Goal: Task Accomplishment & Management: Manage account settings

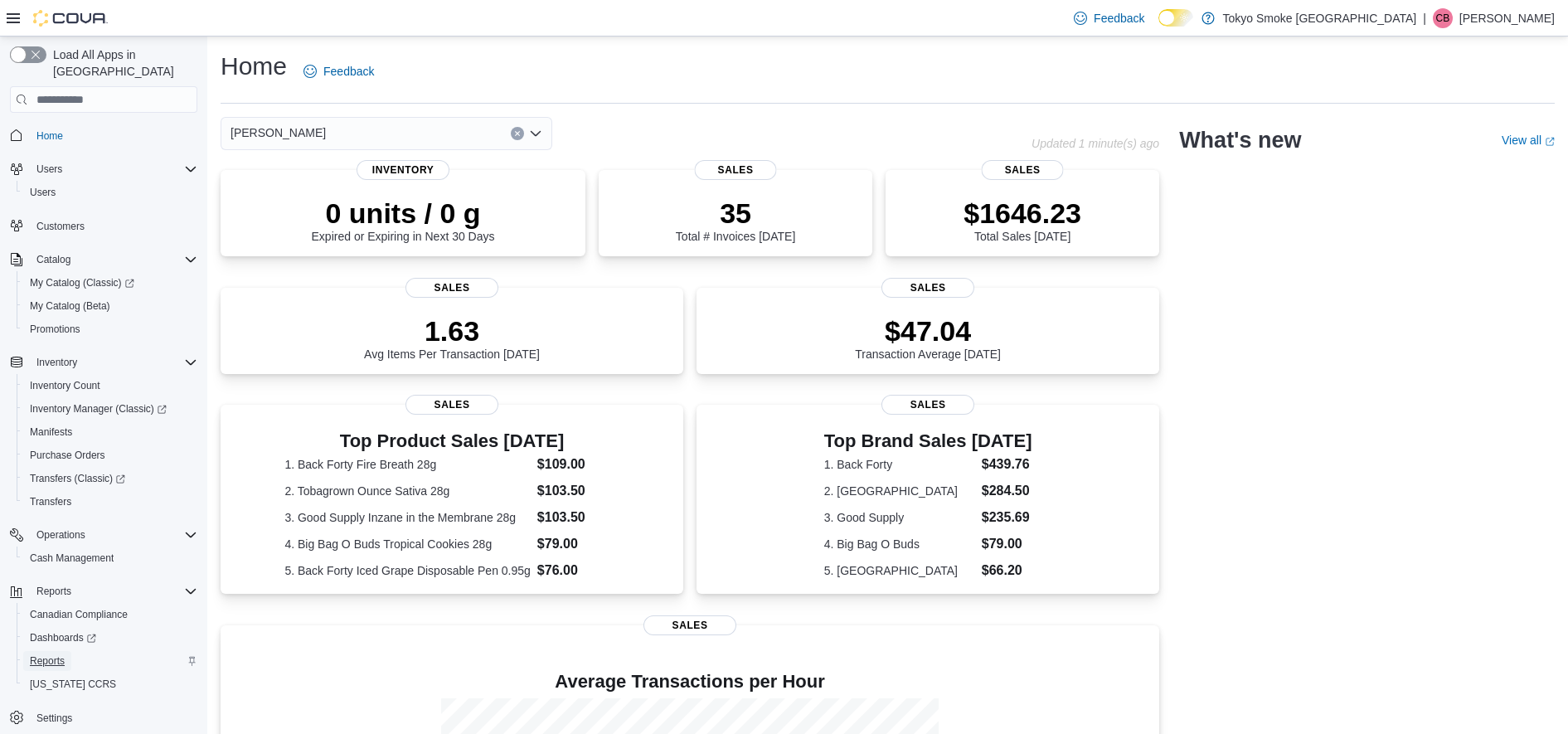
click at [54, 654] on span "Reports" at bounding box center [47, 660] width 35 height 13
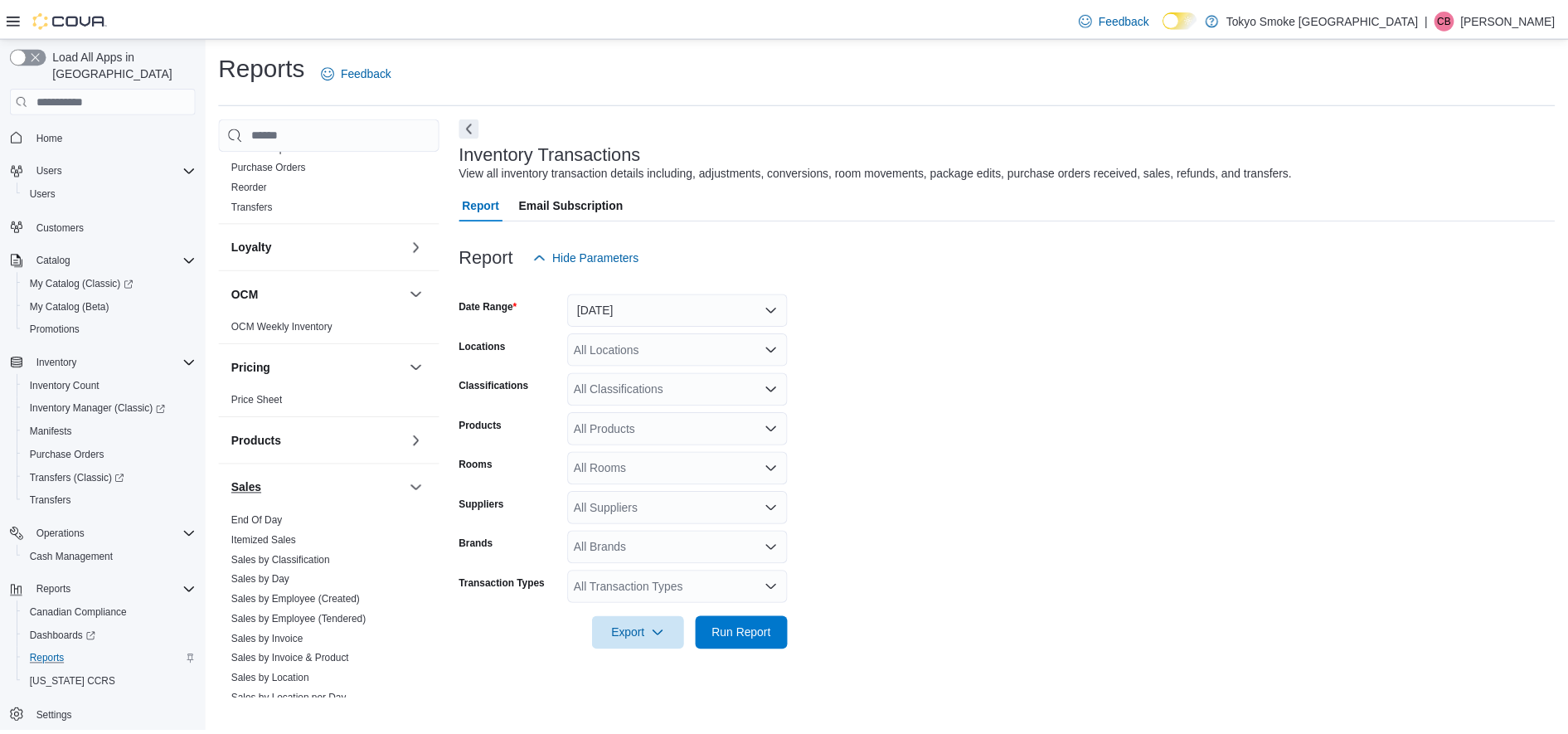
scroll to position [783, 0]
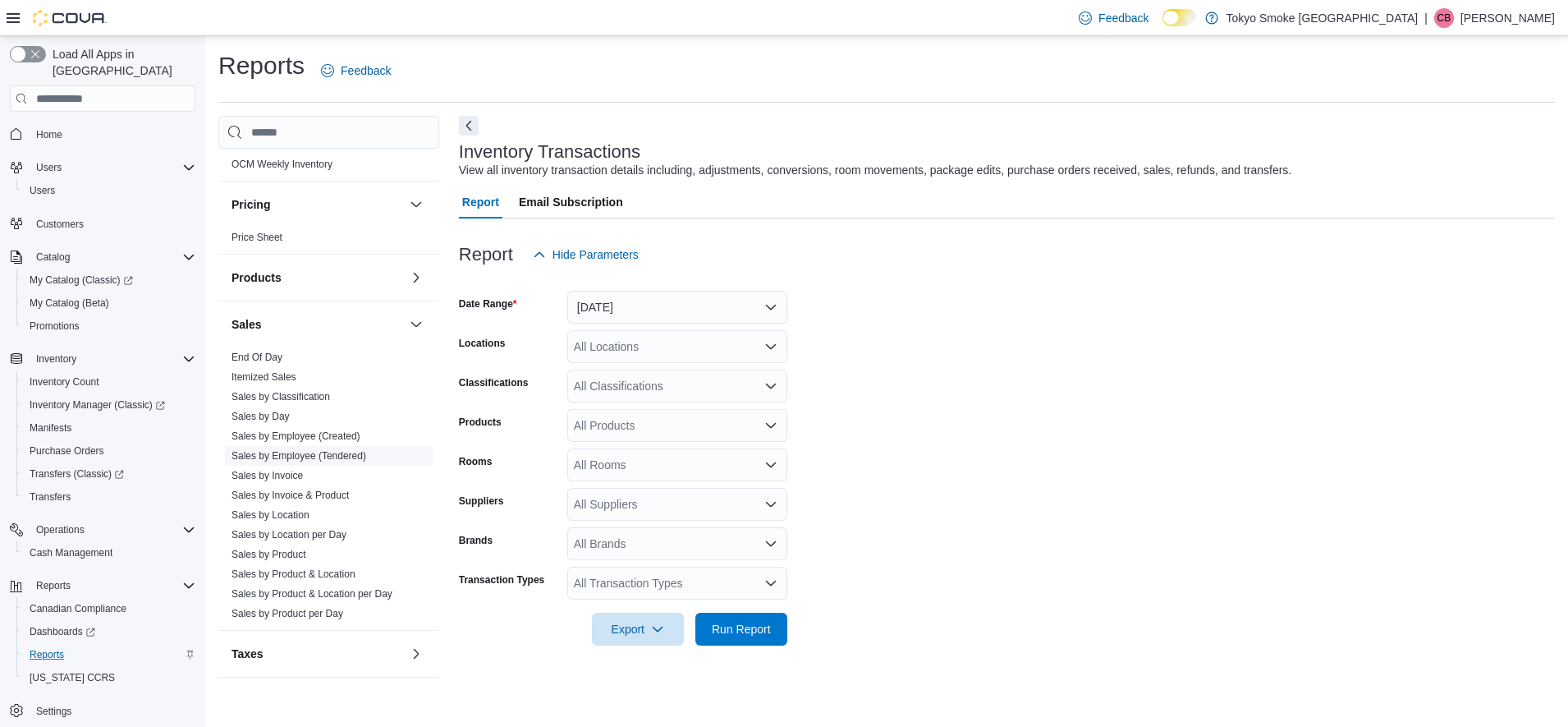
click at [292, 455] on link "Sales by Employee (Tendered)" at bounding box center [299, 455] width 135 height 11
click at [773, 345] on icon "Open list of options" at bounding box center [771, 346] width 13 height 13
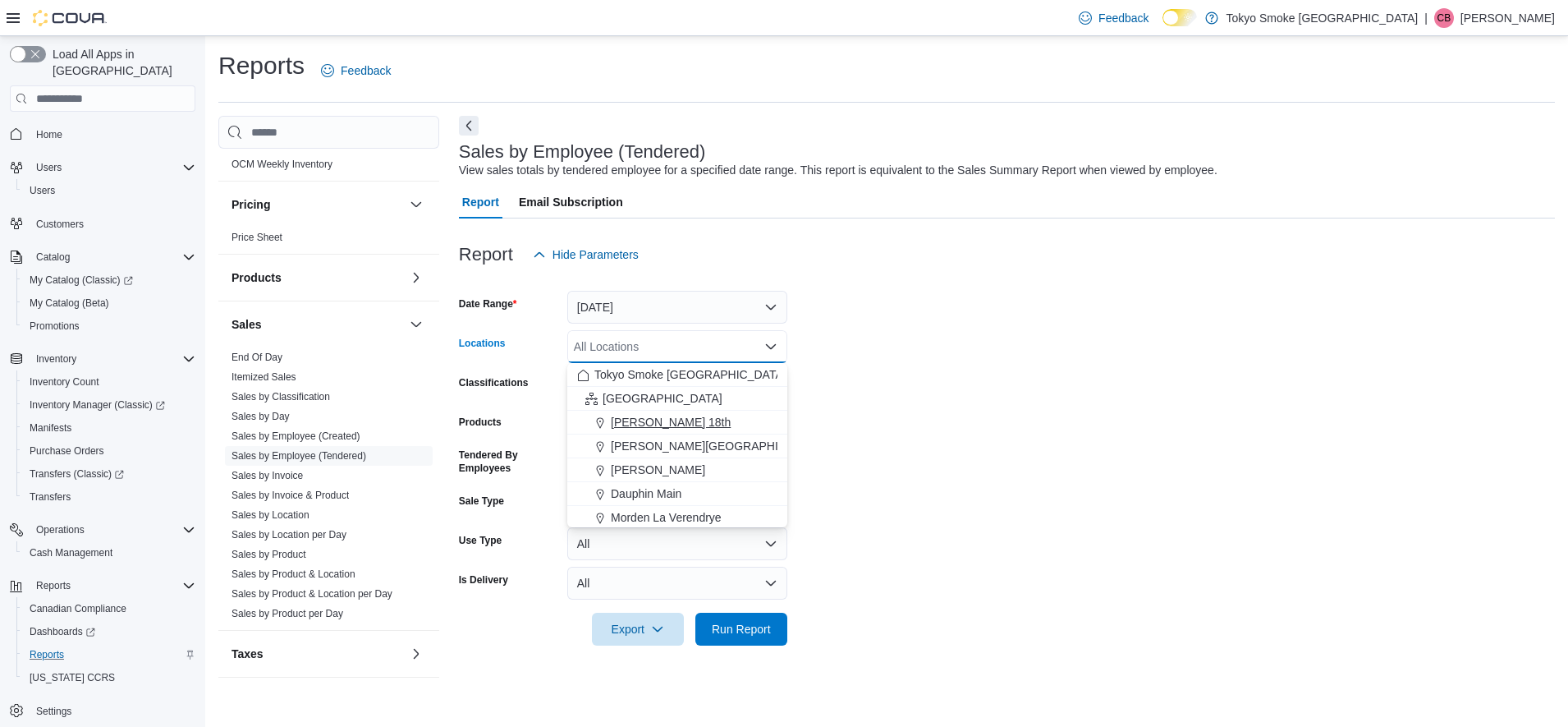
click at [673, 419] on span "[PERSON_NAME] 18th" at bounding box center [671, 422] width 120 height 17
click at [727, 619] on span "Run Report" at bounding box center [742, 627] width 72 height 33
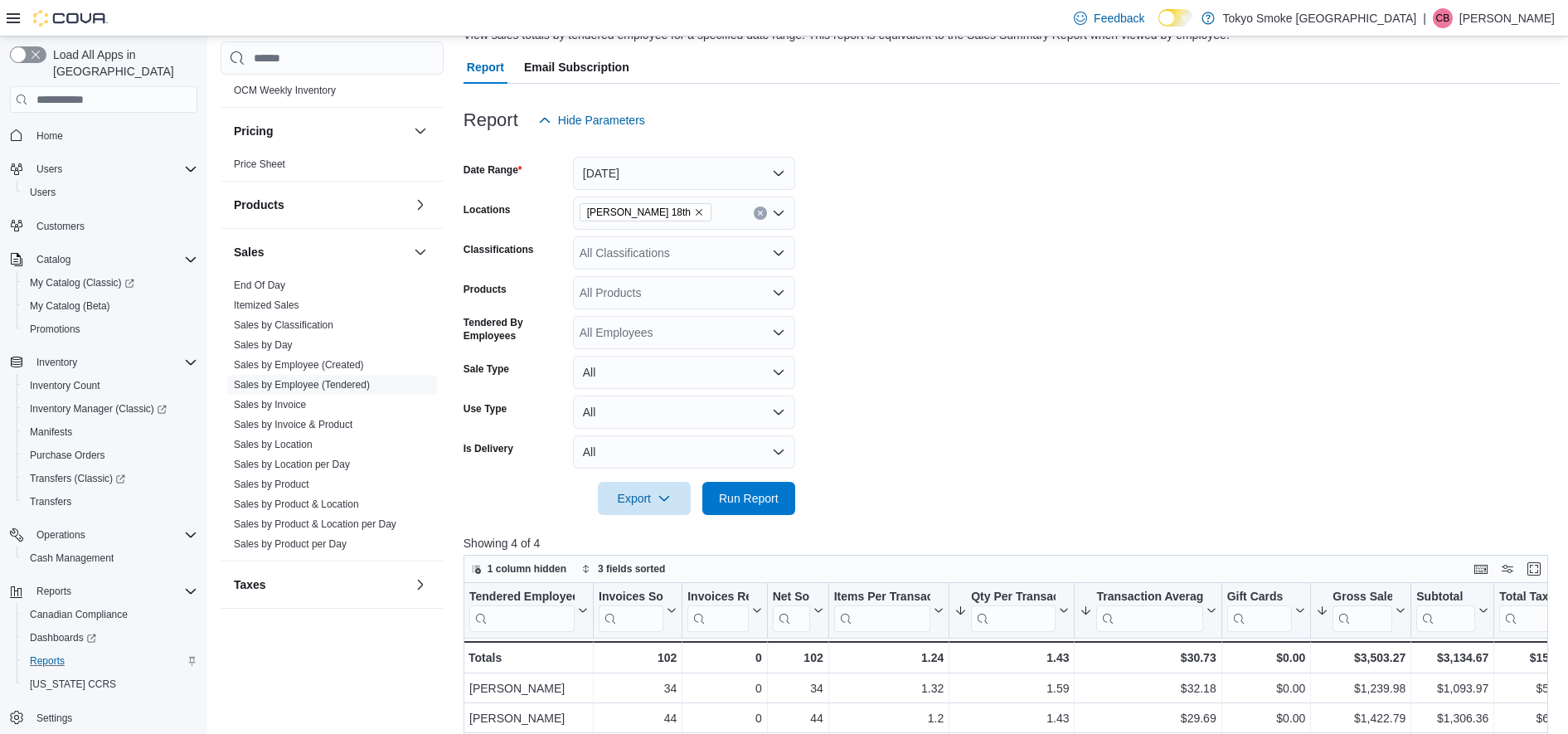
scroll to position [40, 0]
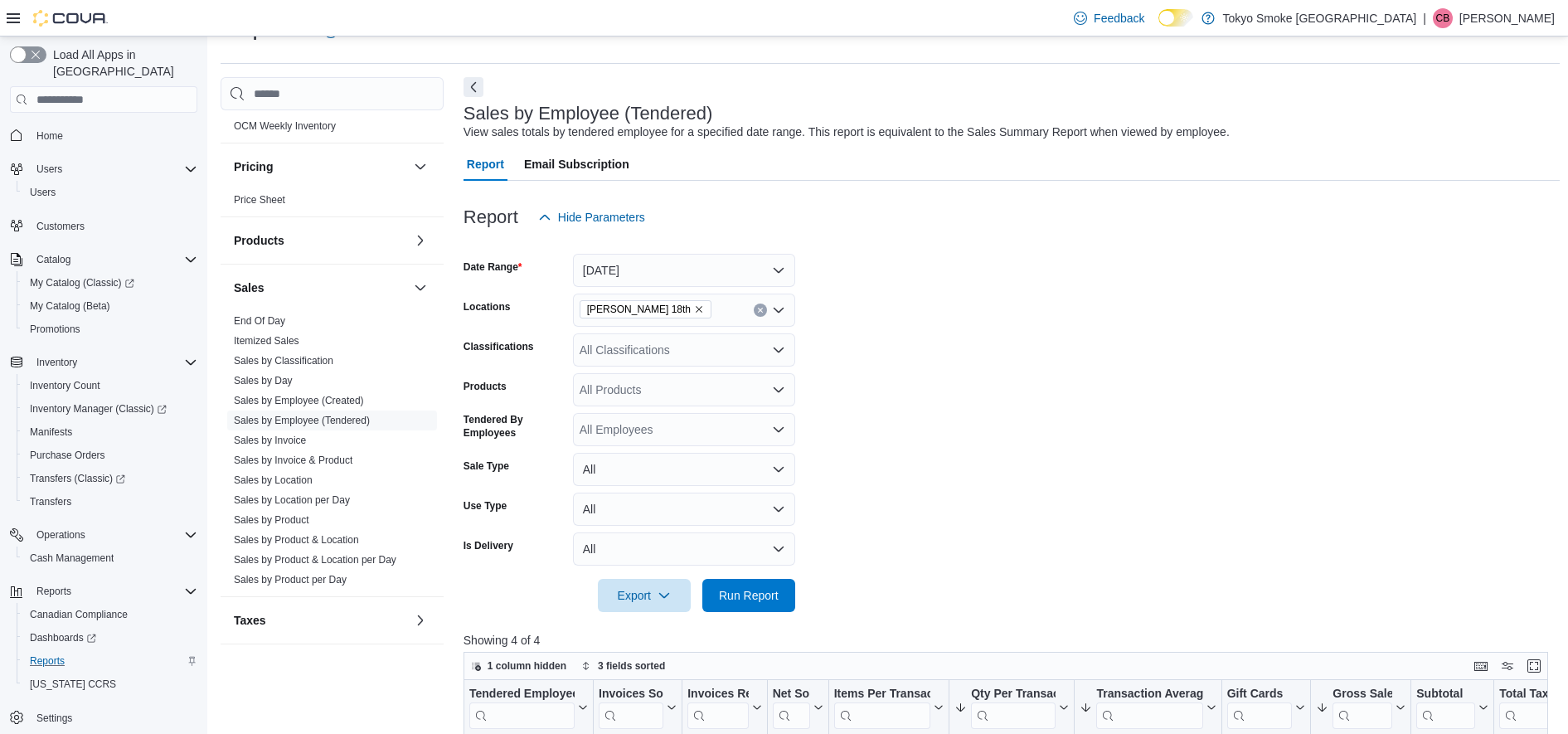
click at [694, 309] on icon "Remove Brandon 18th from selection in this group" at bounding box center [698, 309] width 10 height 10
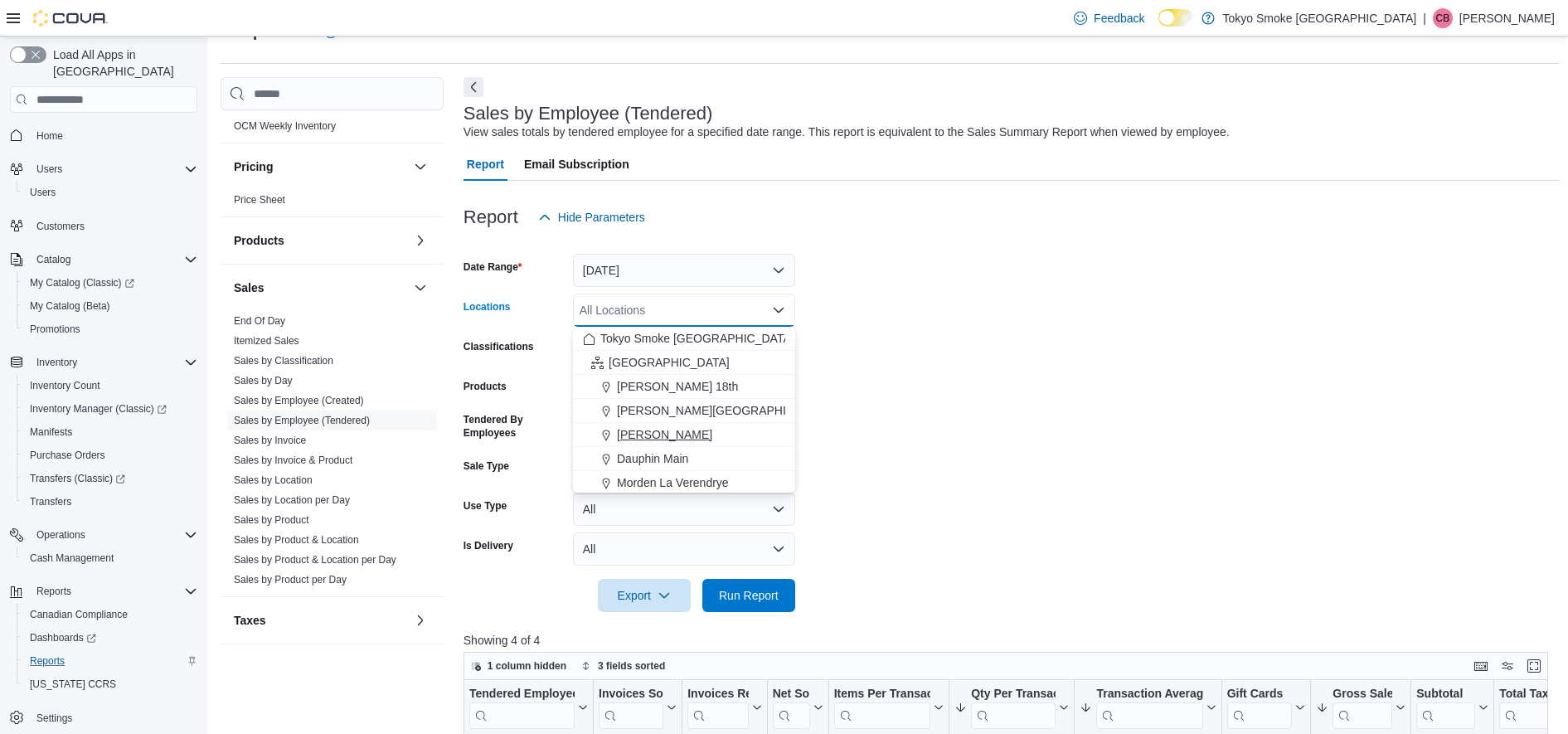
click at [663, 436] on span "[PERSON_NAME]" at bounding box center [665, 434] width 95 height 17
click at [779, 264] on button "[DATE]" at bounding box center [683, 270] width 222 height 33
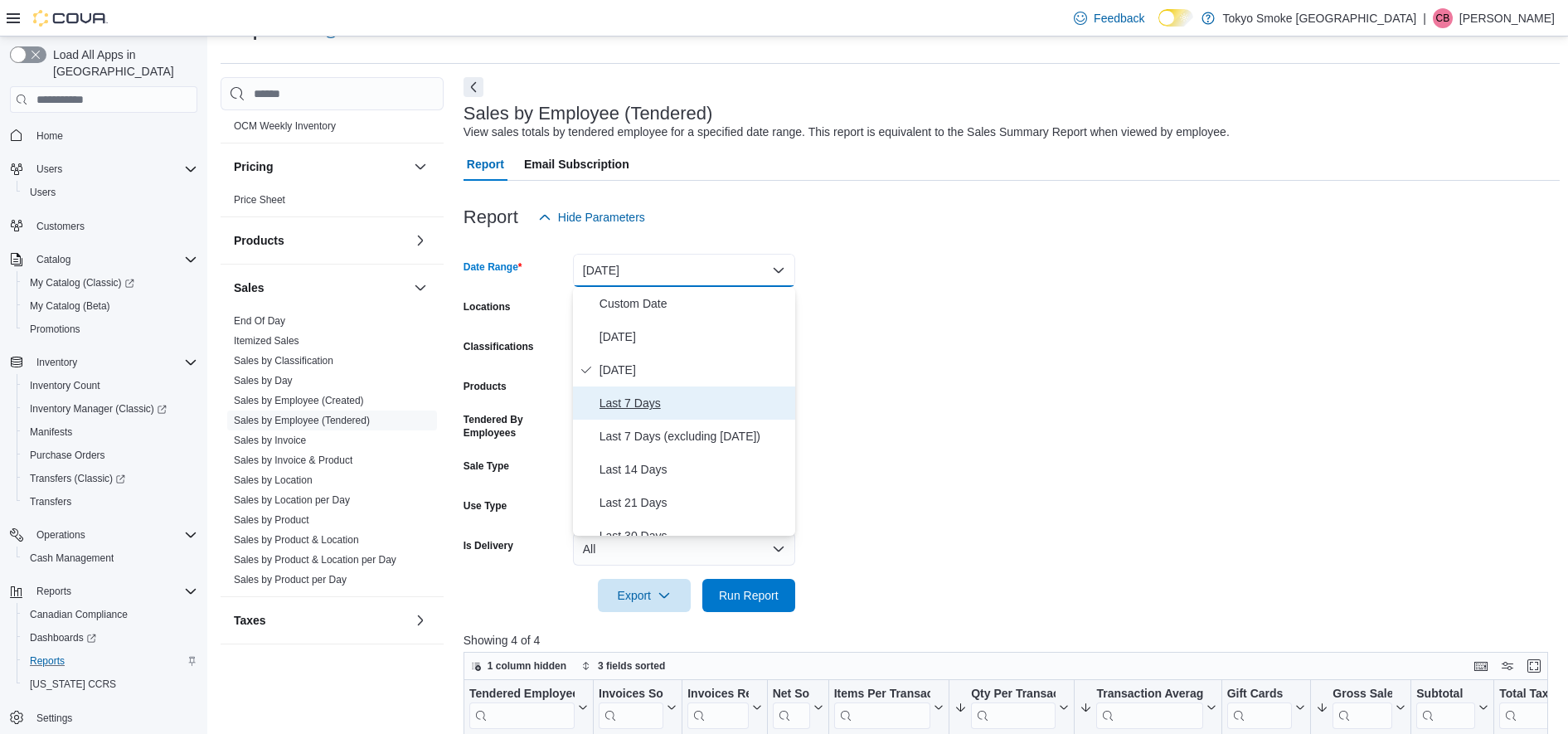
click at [633, 408] on span "Last 7 Days" at bounding box center [694, 403] width 189 height 20
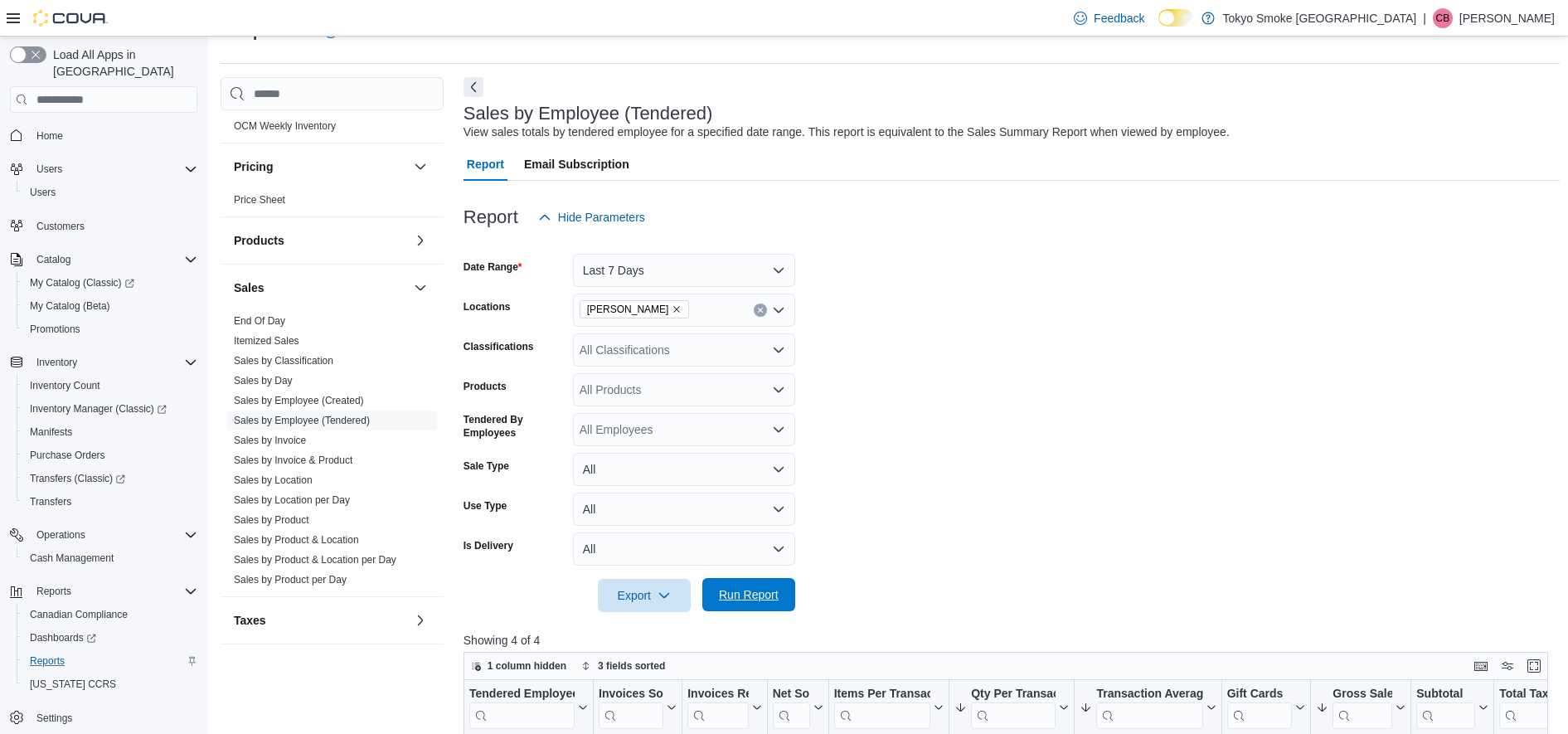
click at [779, 606] on span "Run Report" at bounding box center [749, 594] width 73 height 33
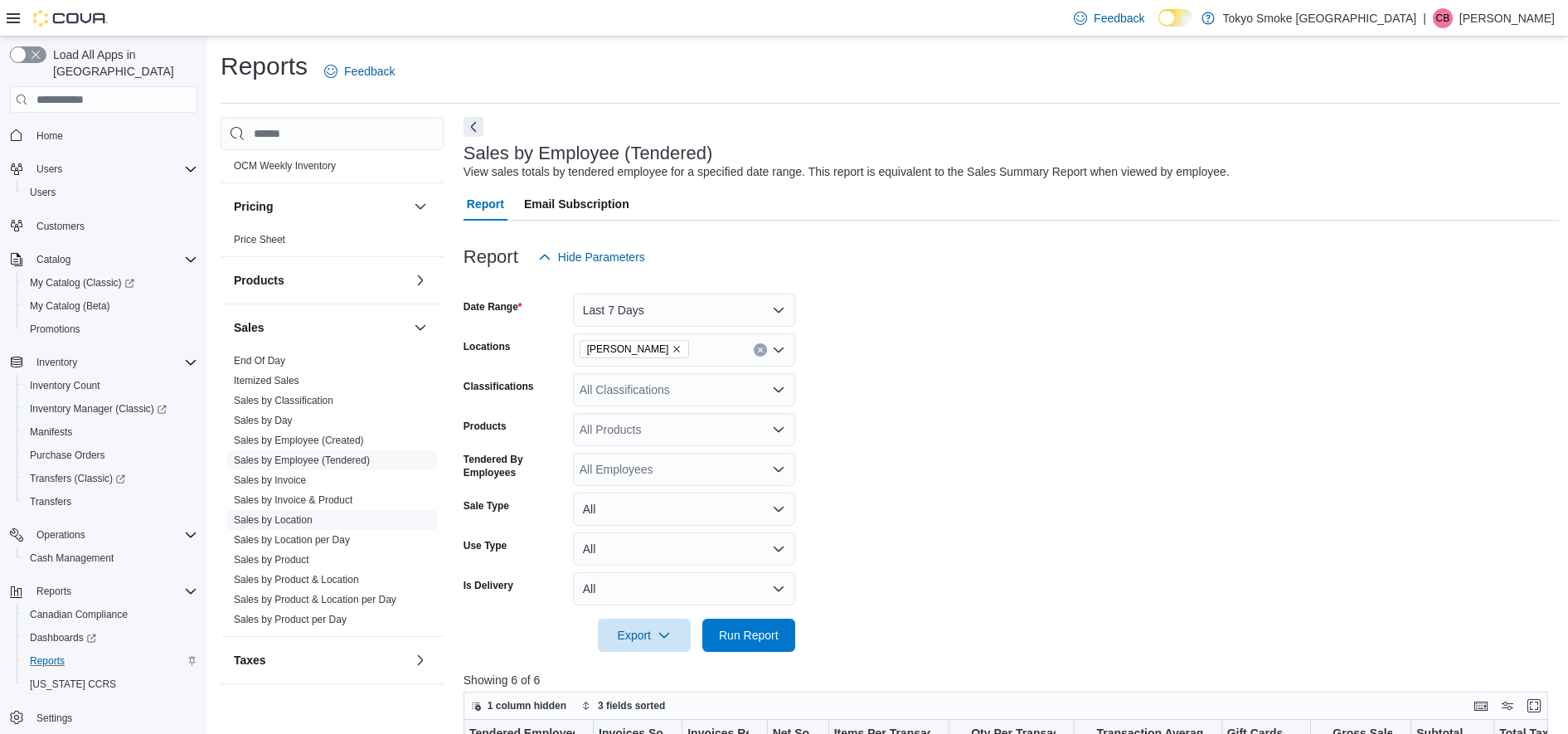
click at [306, 518] on link "Sales by Location" at bounding box center [274, 519] width 78 height 12
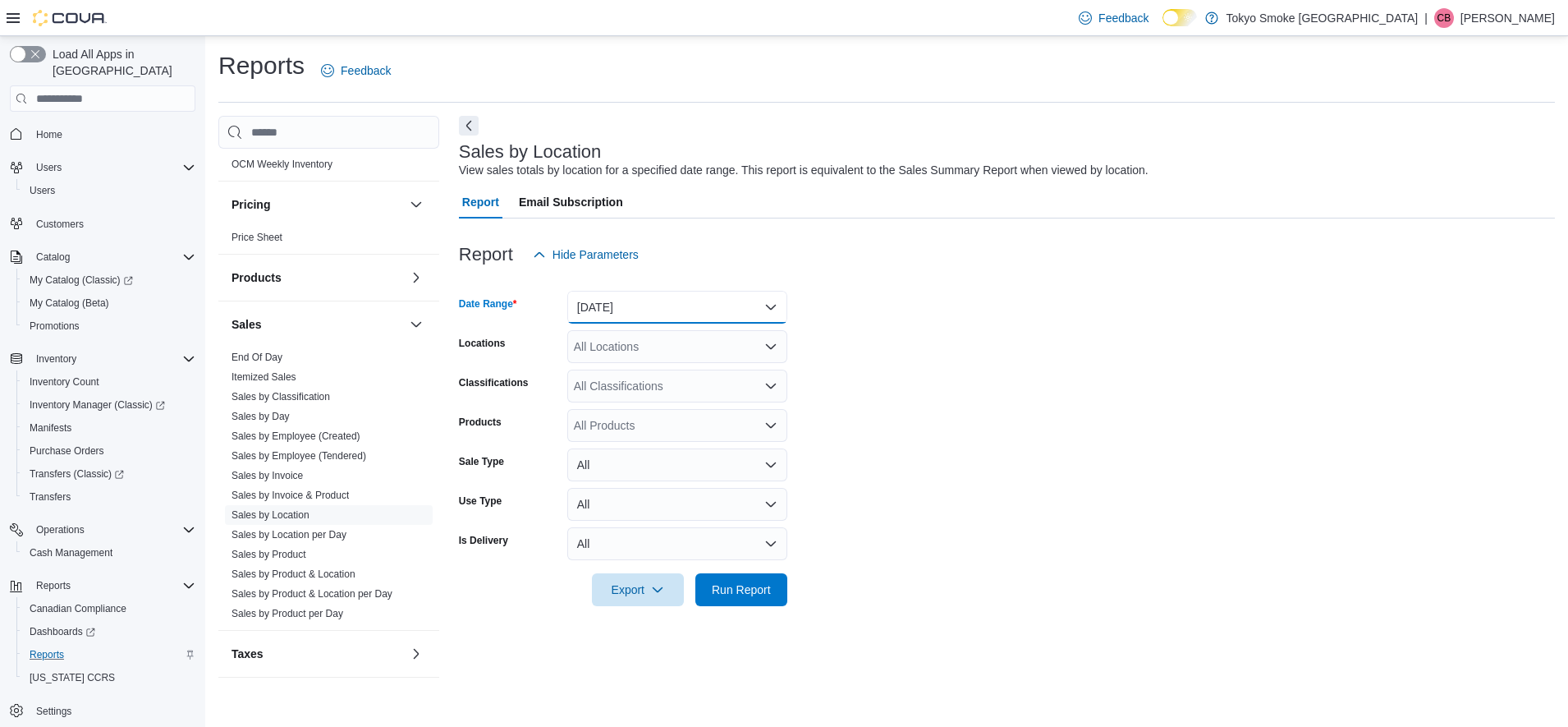
click at [774, 303] on button "[DATE]" at bounding box center [676, 307] width 220 height 33
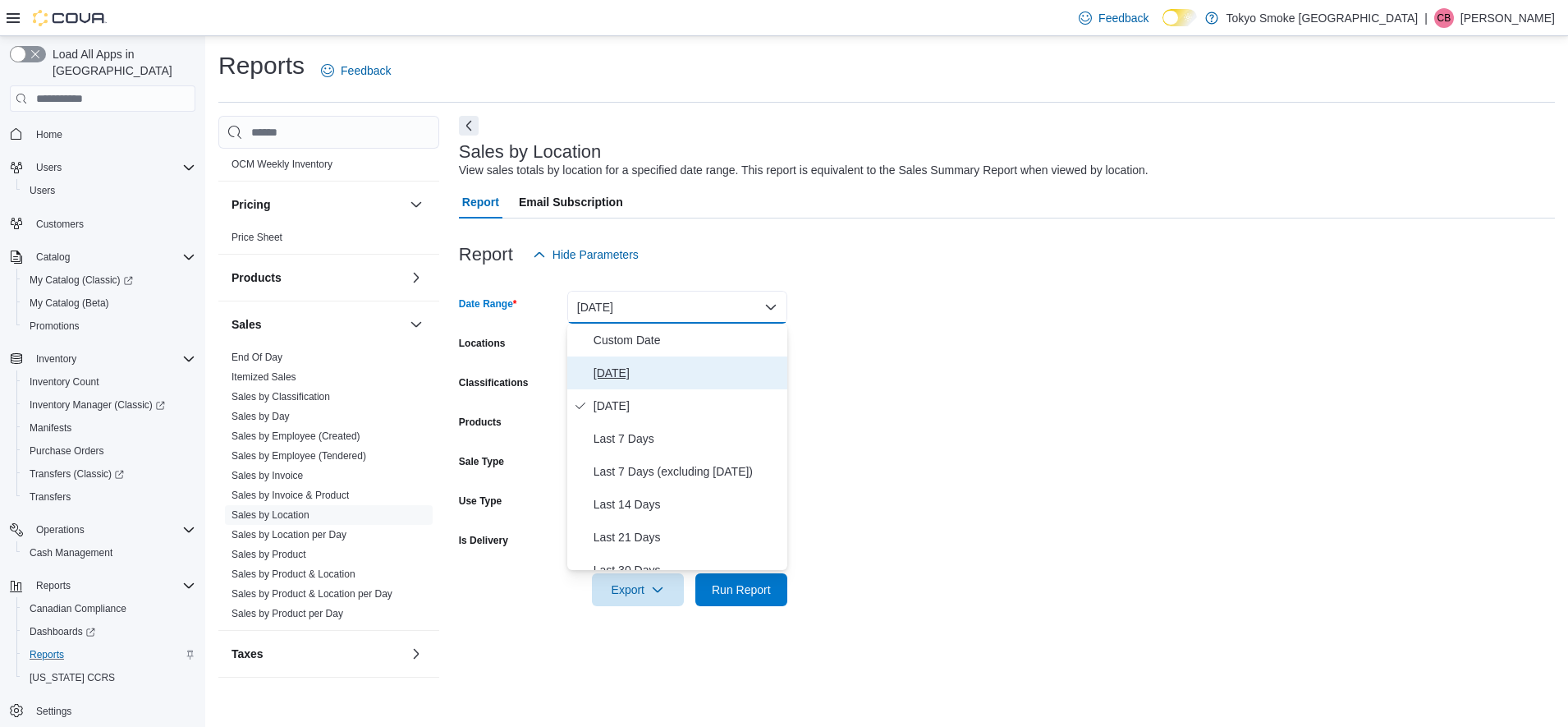
click at [610, 378] on span "[DATE]" at bounding box center [687, 372] width 187 height 19
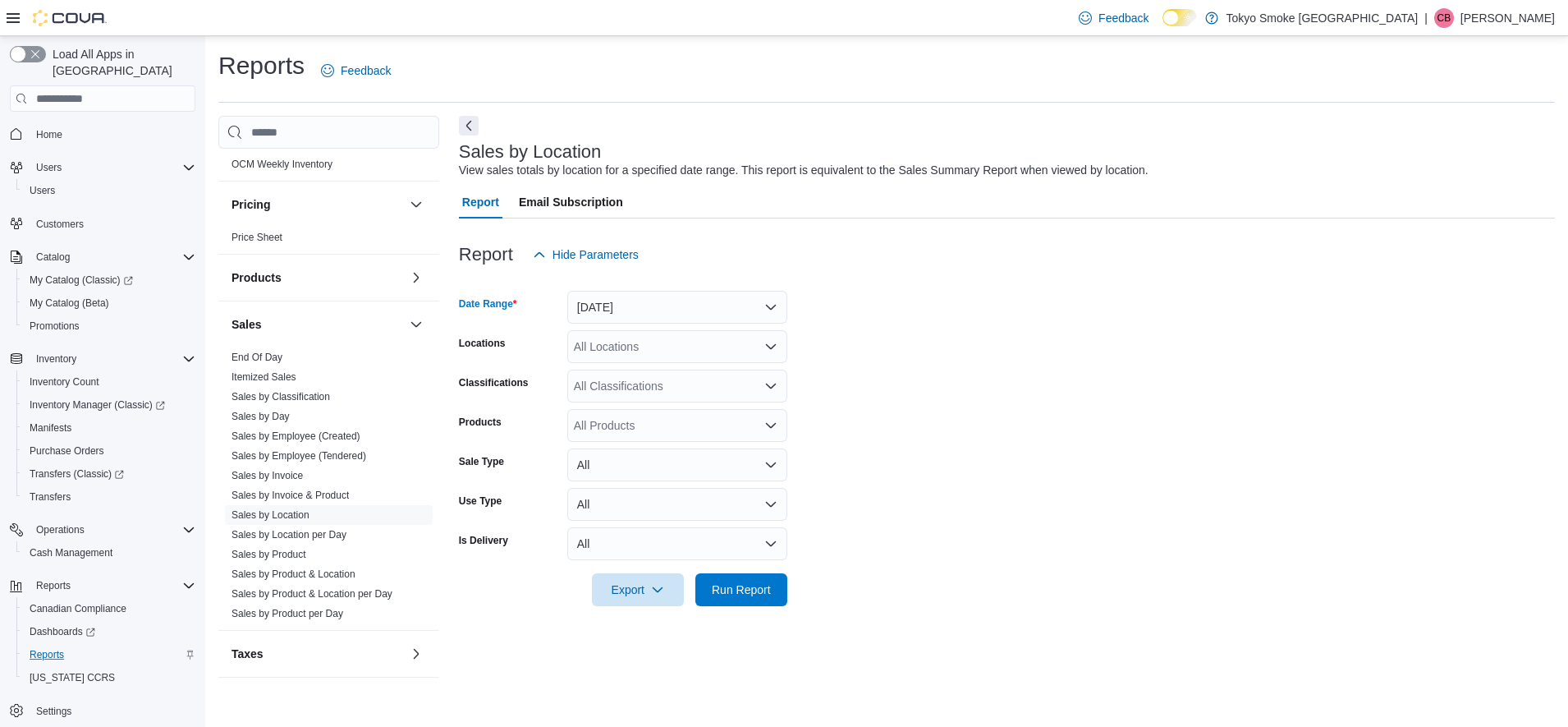
click at [766, 346] on icon "Open list of options" at bounding box center [771, 347] width 10 height 5
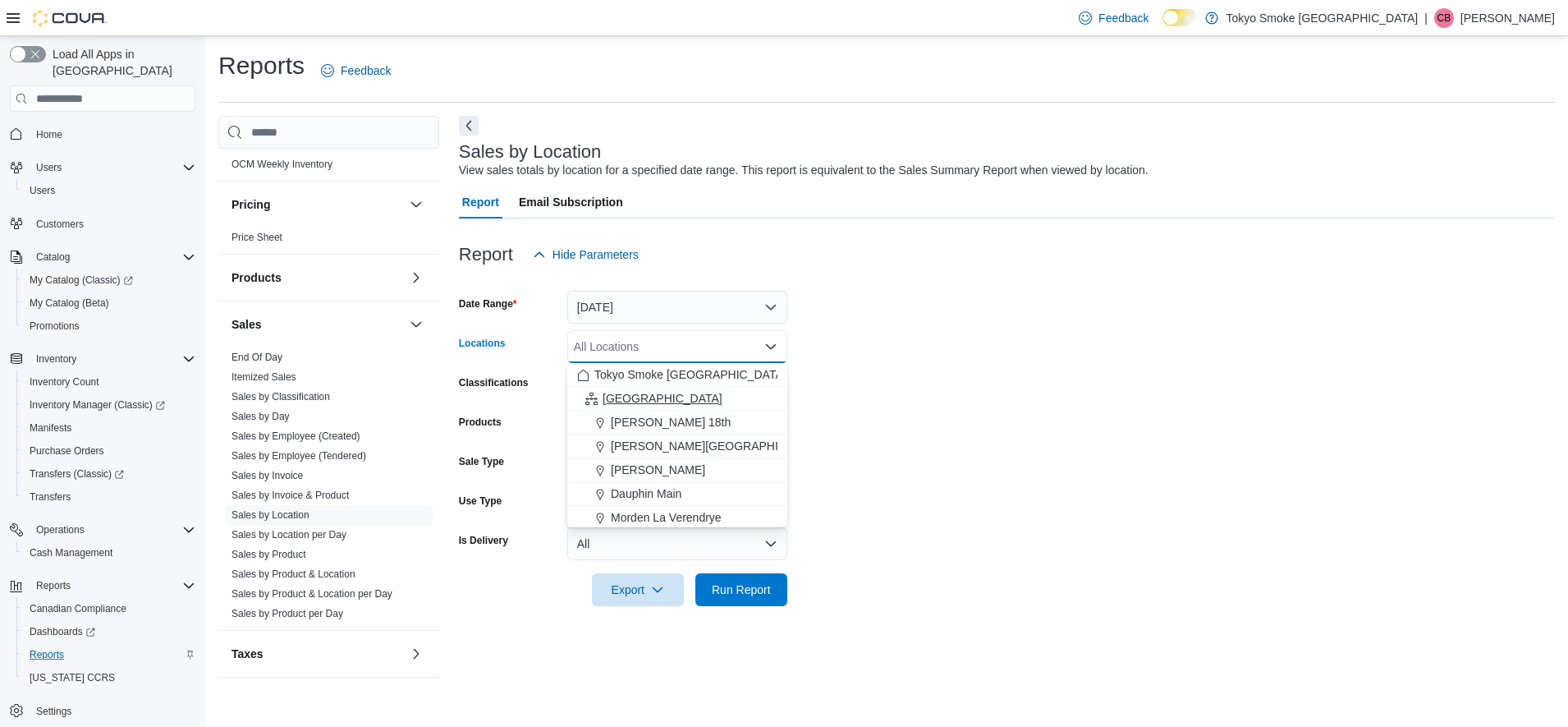
click at [631, 399] on span "[GEOGRAPHIC_DATA]" at bounding box center [662, 398] width 120 height 17
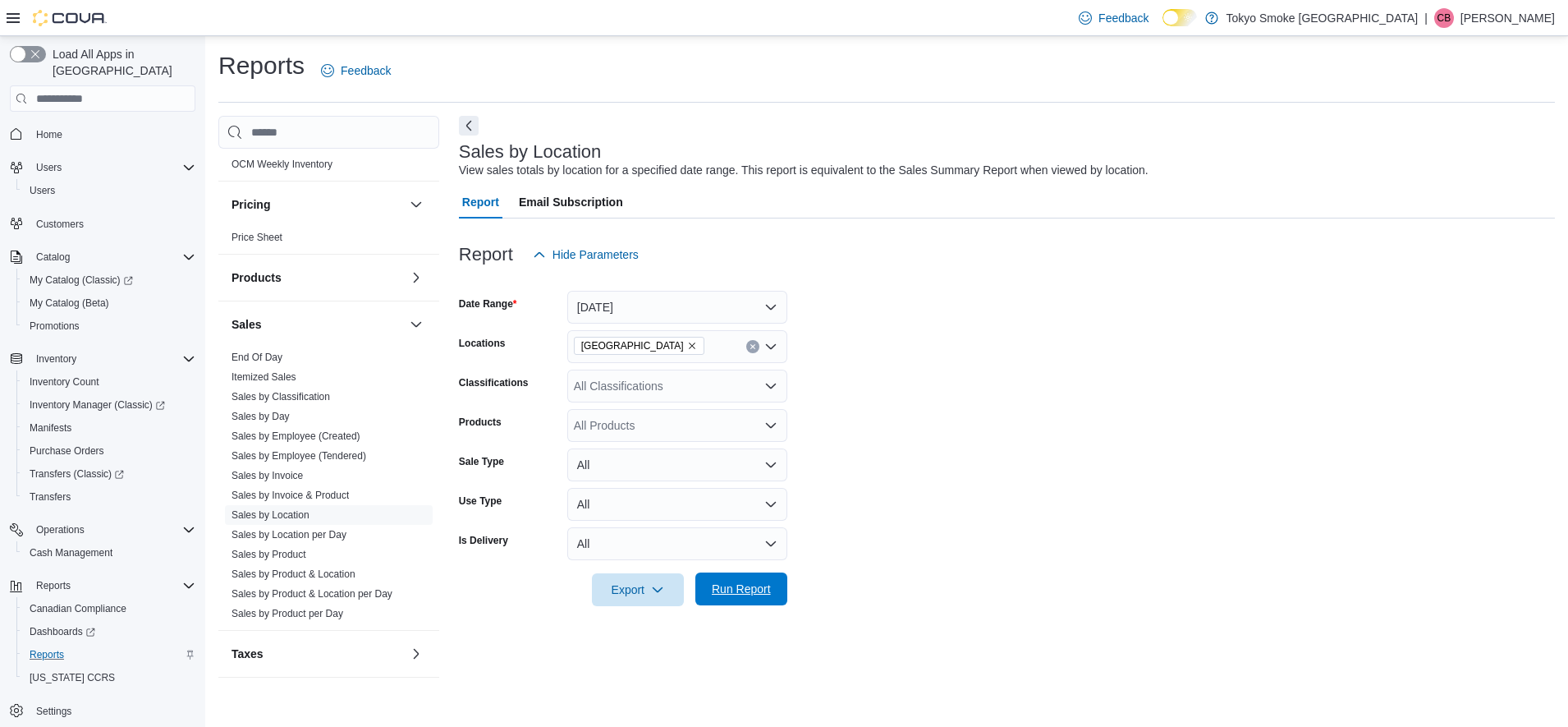
click at [768, 599] on span "Run Report" at bounding box center [742, 588] width 72 height 33
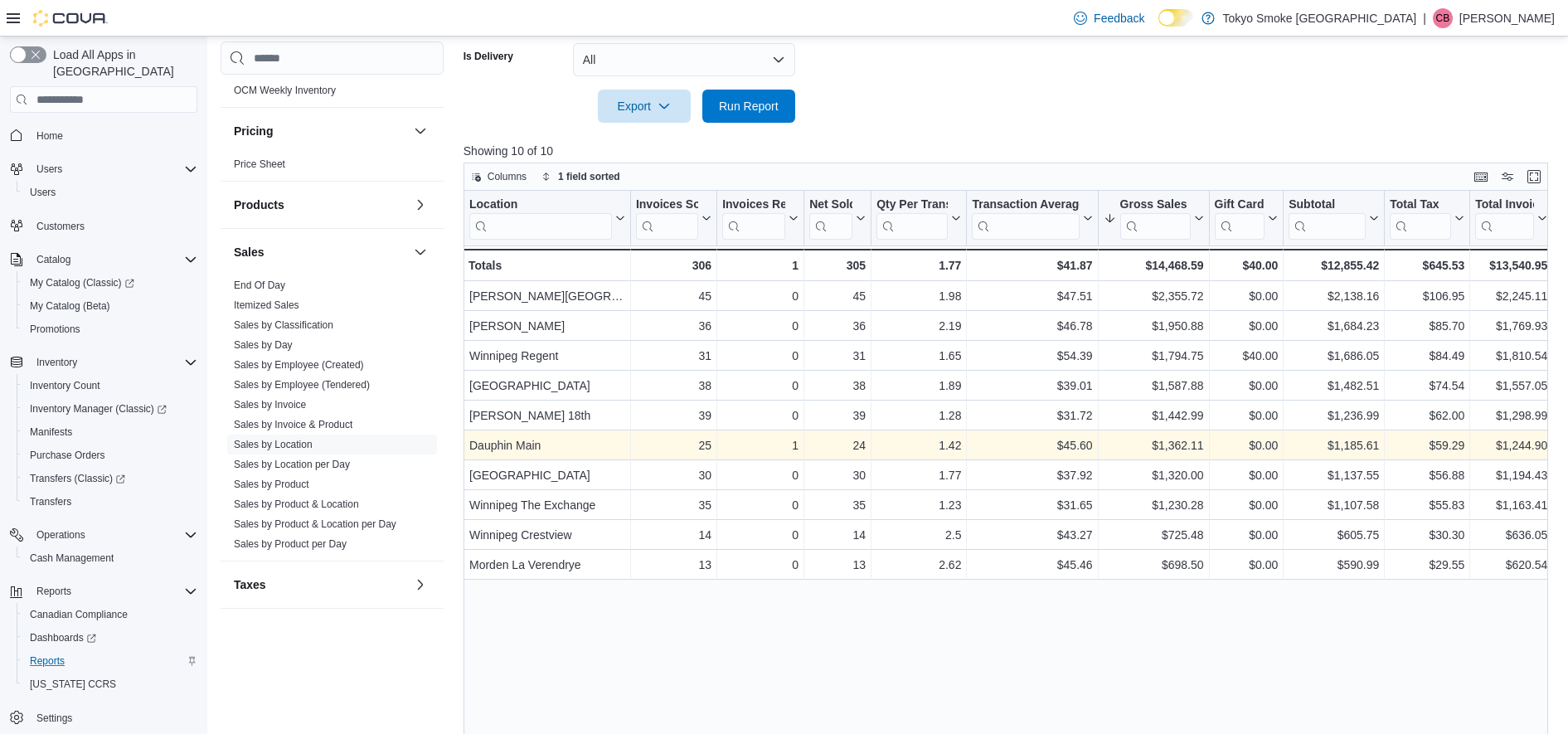
scroll to position [518, 0]
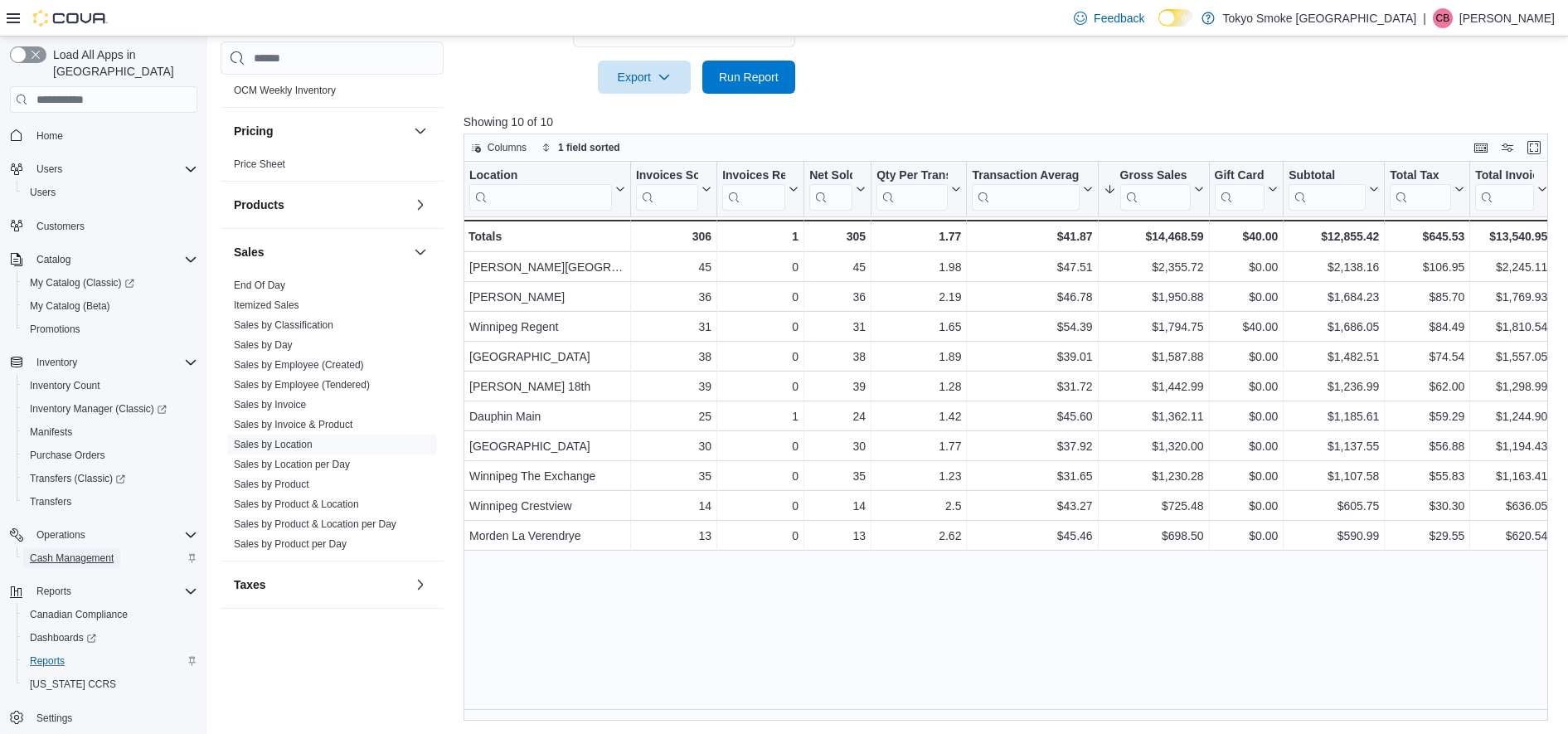
click at [110, 551] on span "Cash Management" at bounding box center [72, 558] width 84 height 13
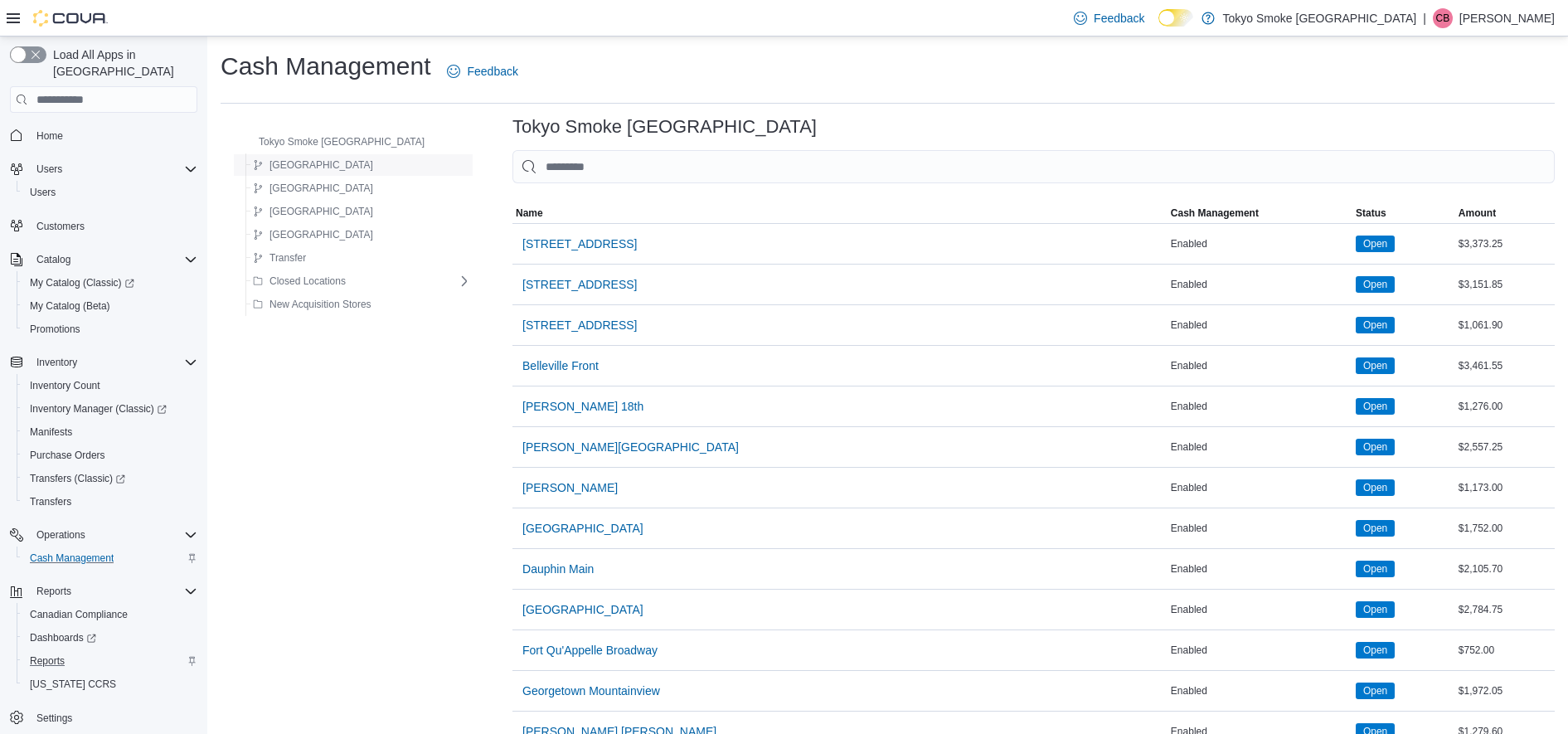
click at [293, 164] on span "[GEOGRAPHIC_DATA]" at bounding box center [322, 165] width 103 height 13
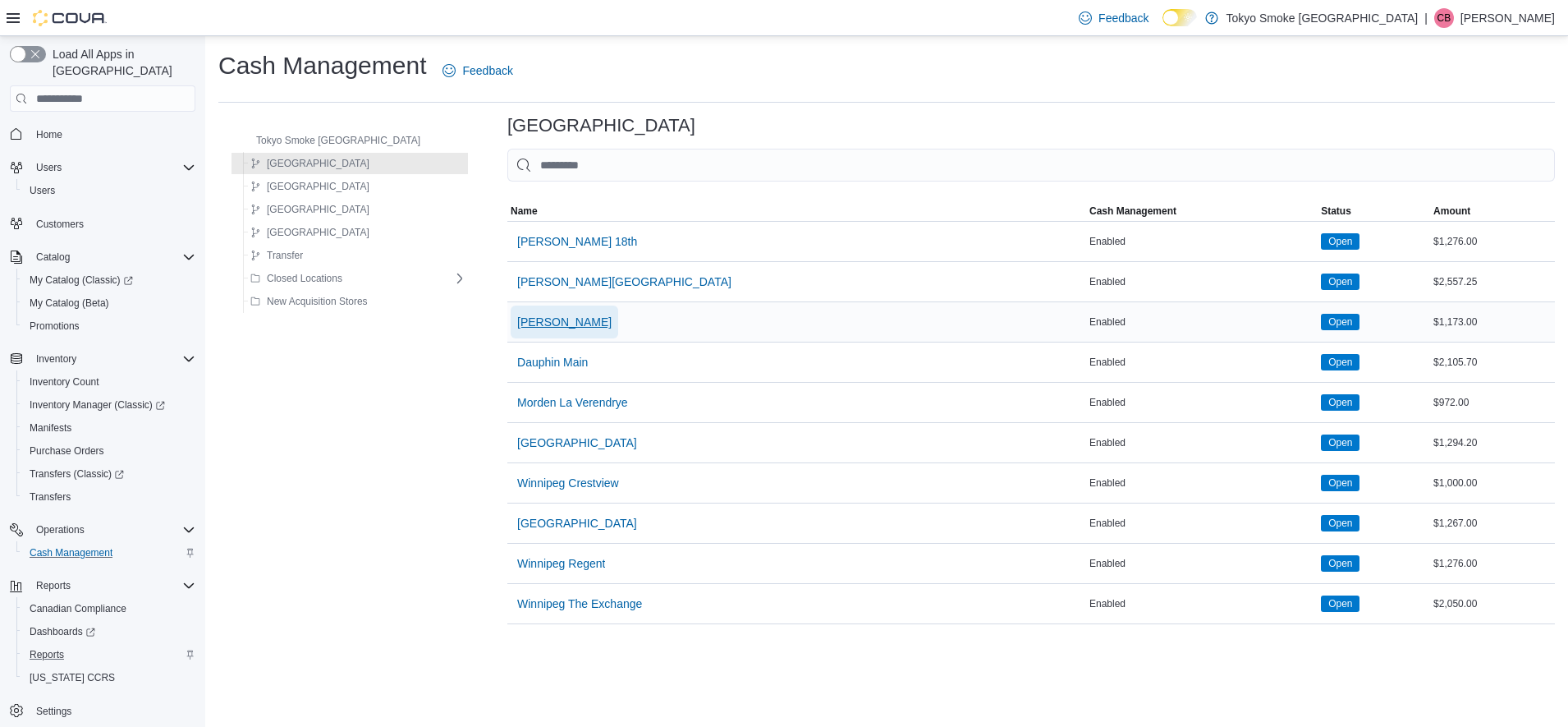
click at [546, 332] on span "[PERSON_NAME]" at bounding box center [564, 321] width 94 height 33
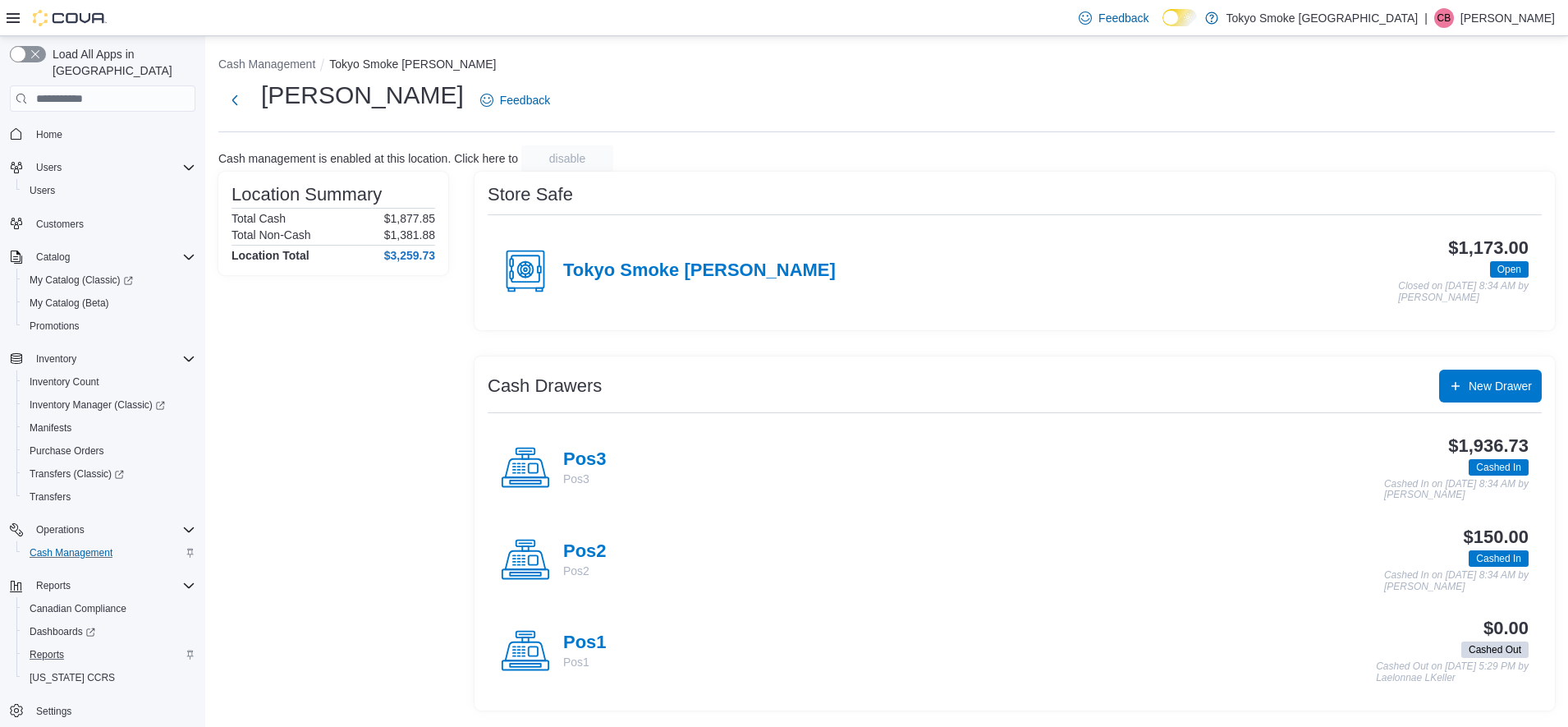
click at [586, 468] on h4 "Pos3" at bounding box center [585, 460] width 43 height 21
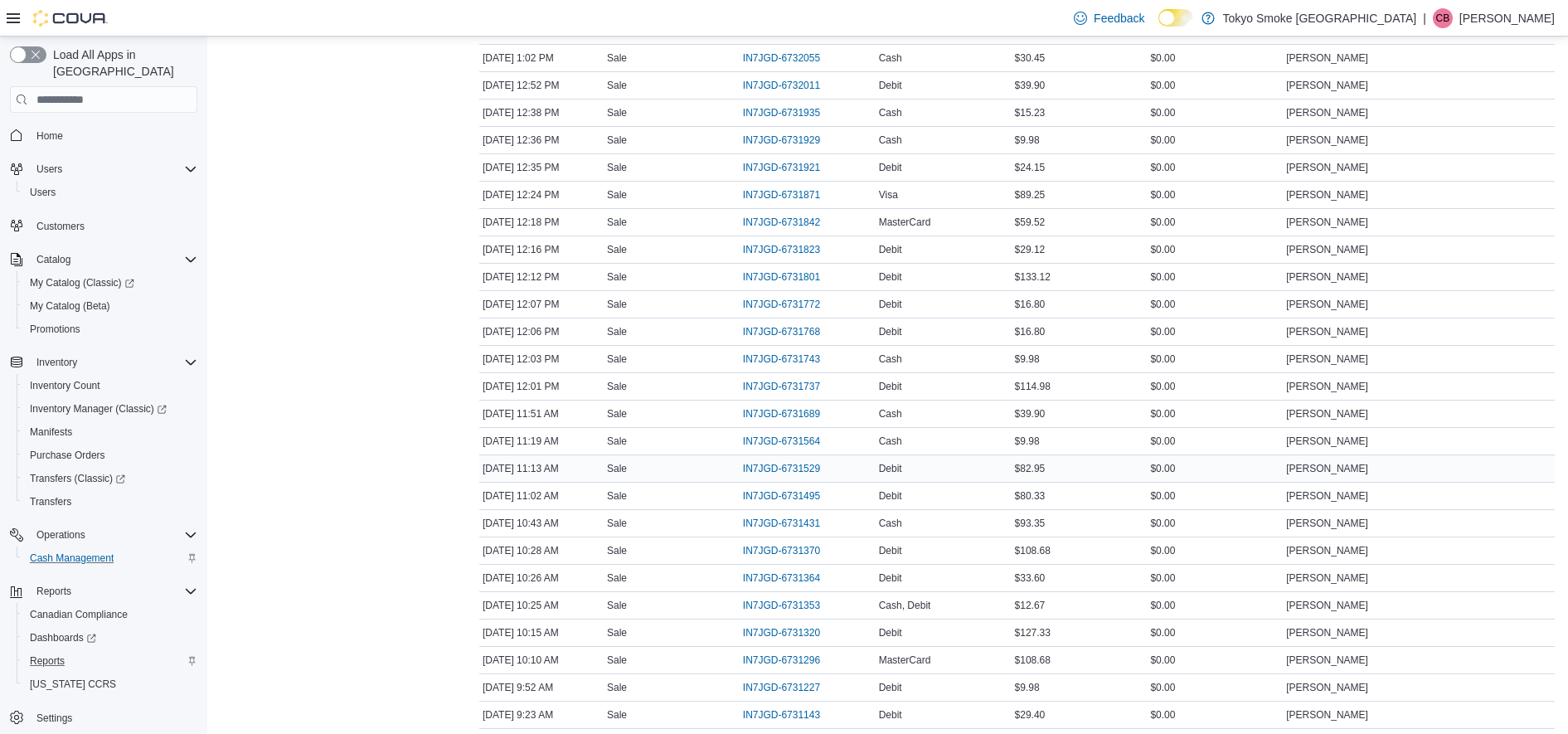
scroll to position [726, 0]
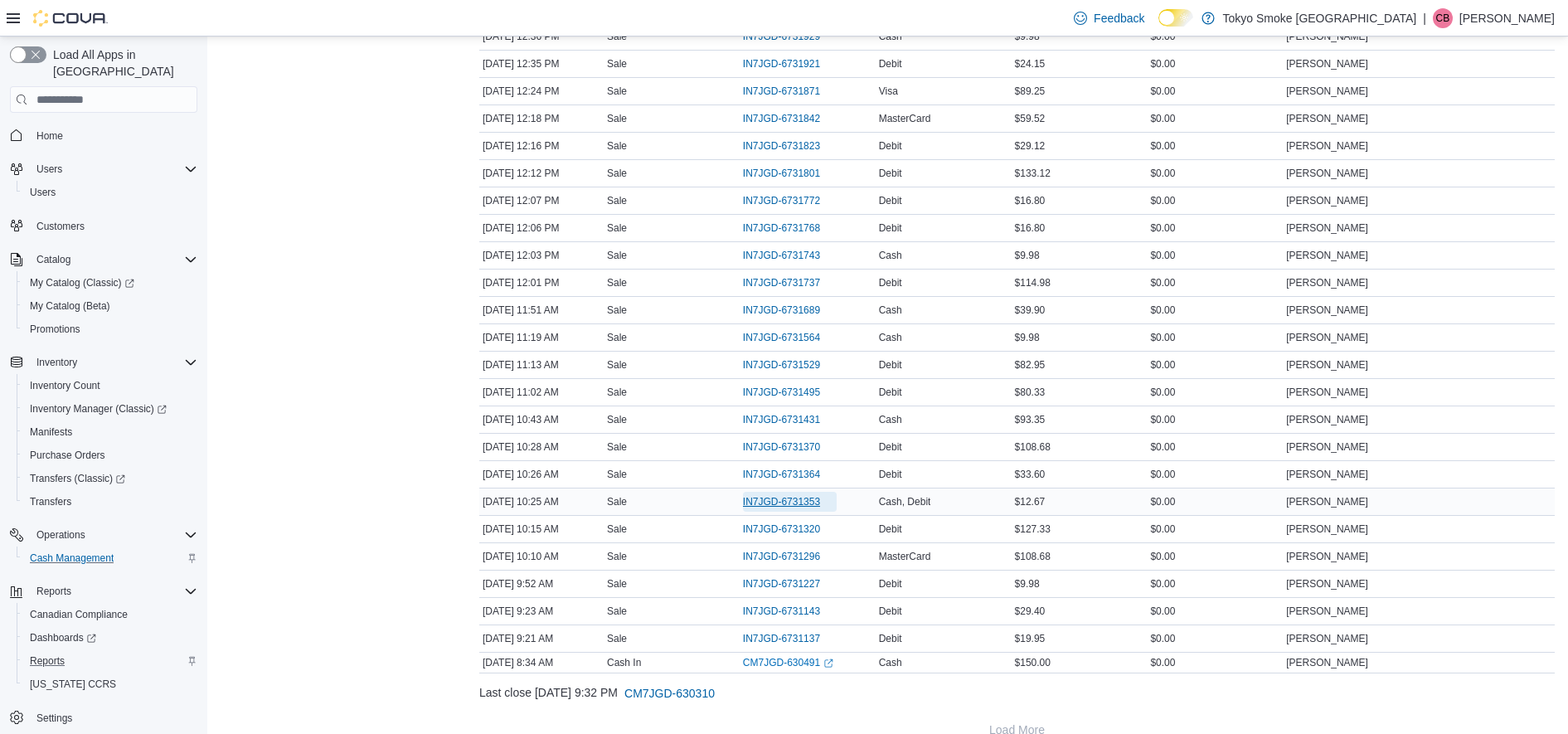
click at [810, 502] on span "IN7JGD-6731353" at bounding box center [781, 502] width 78 height 13
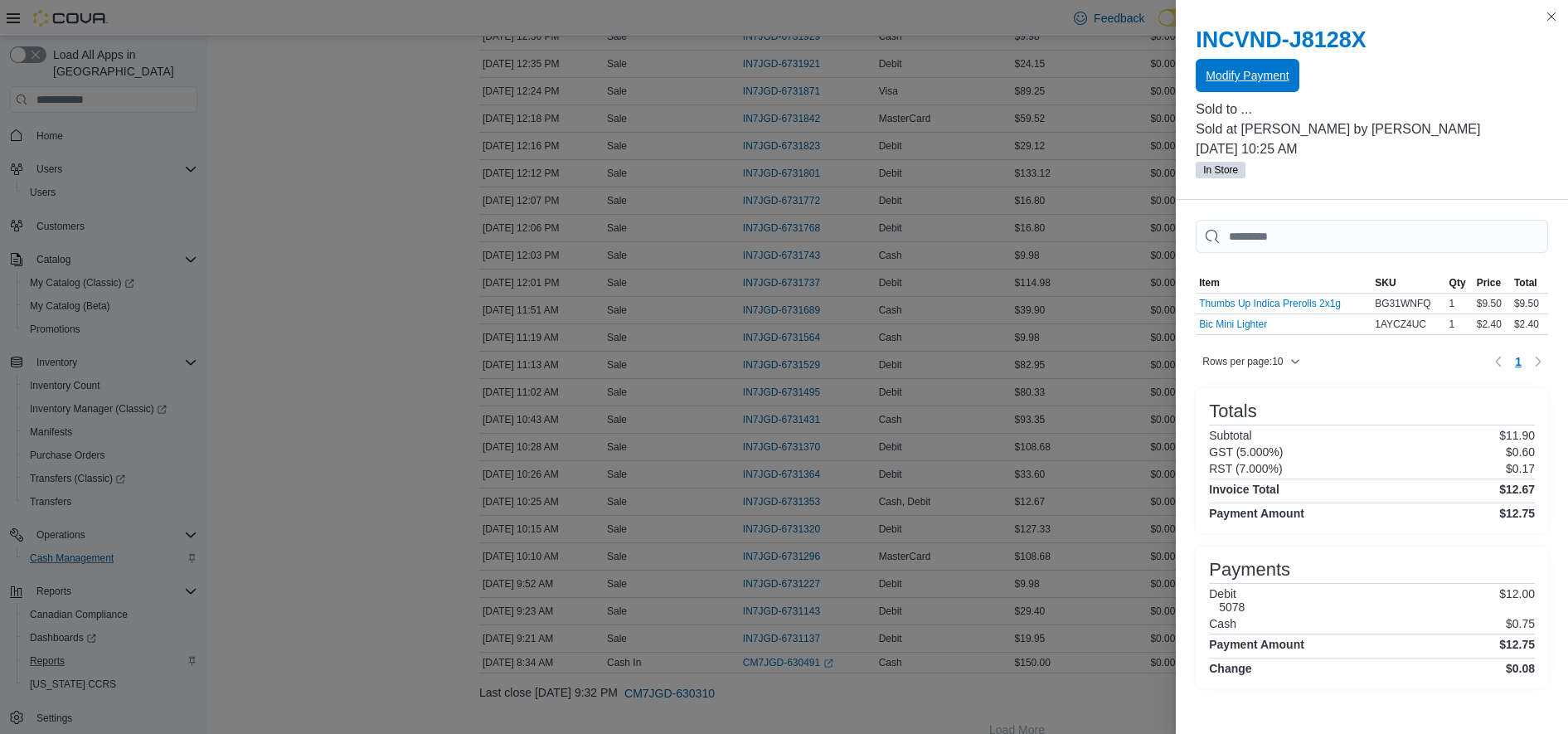
click at [1249, 78] on span "Modify Payment" at bounding box center [1246, 75] width 83 height 17
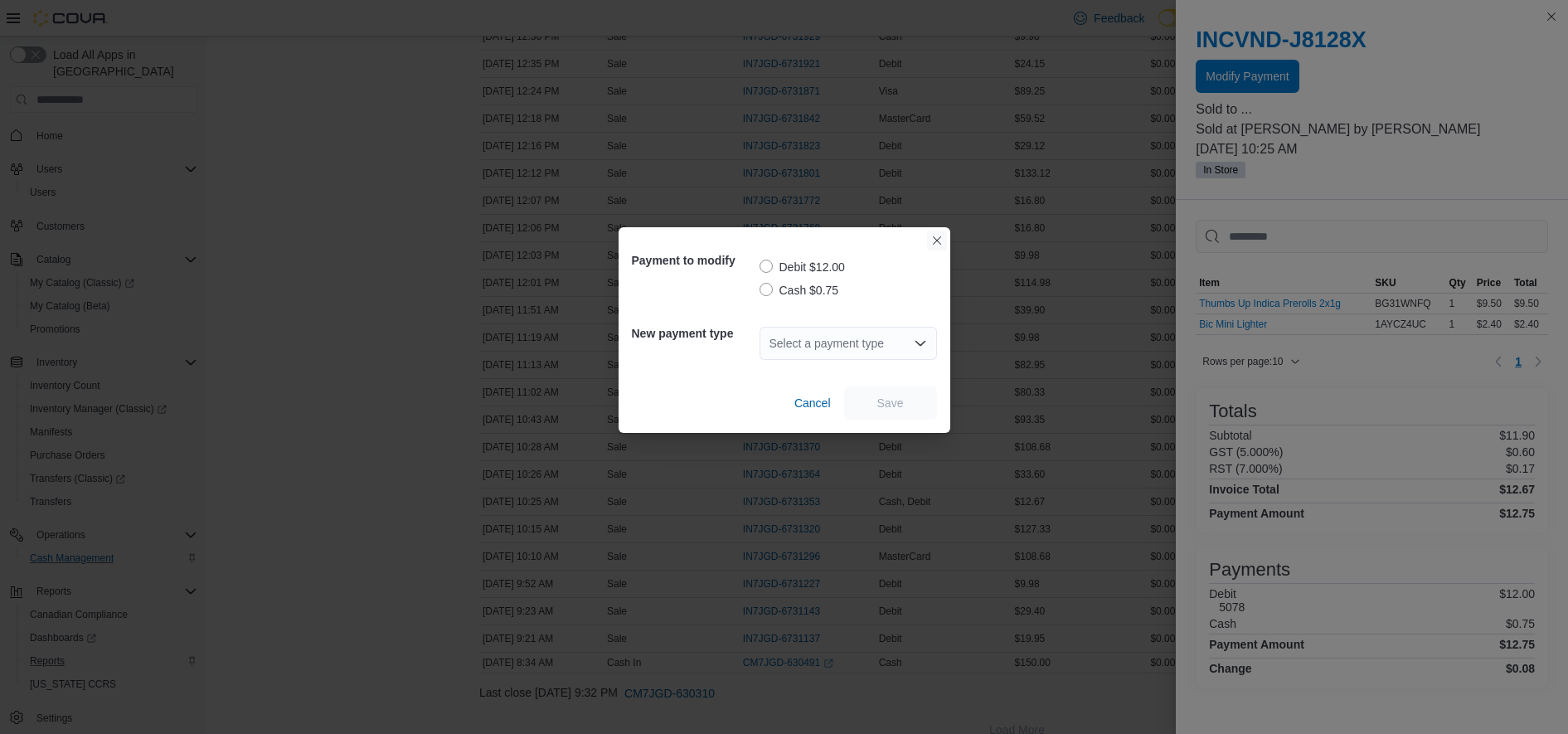
click at [935, 236] on button "Closes this modal window" at bounding box center [937, 241] width 20 height 20
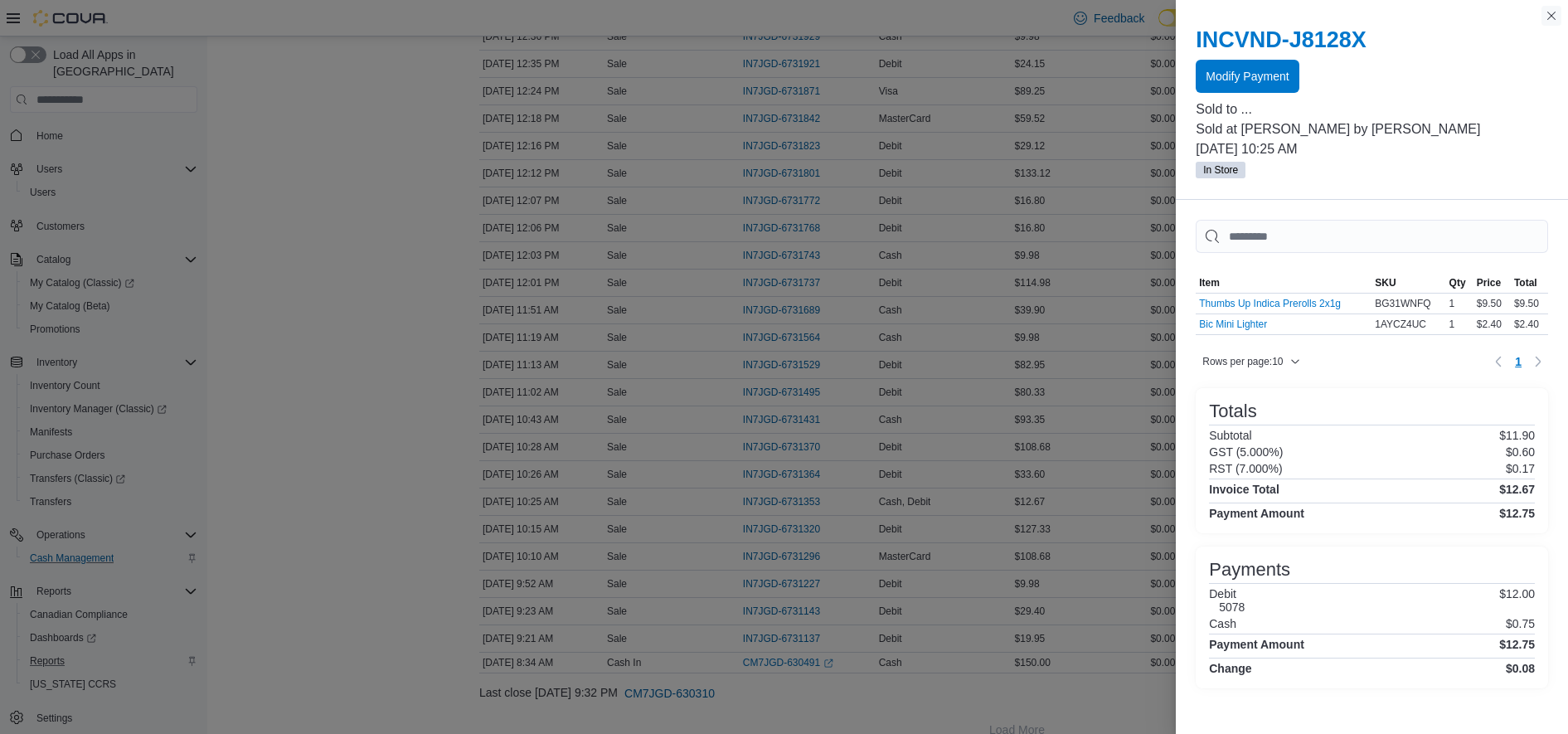
click at [1550, 13] on button "Close this dialog" at bounding box center [1551, 16] width 20 height 20
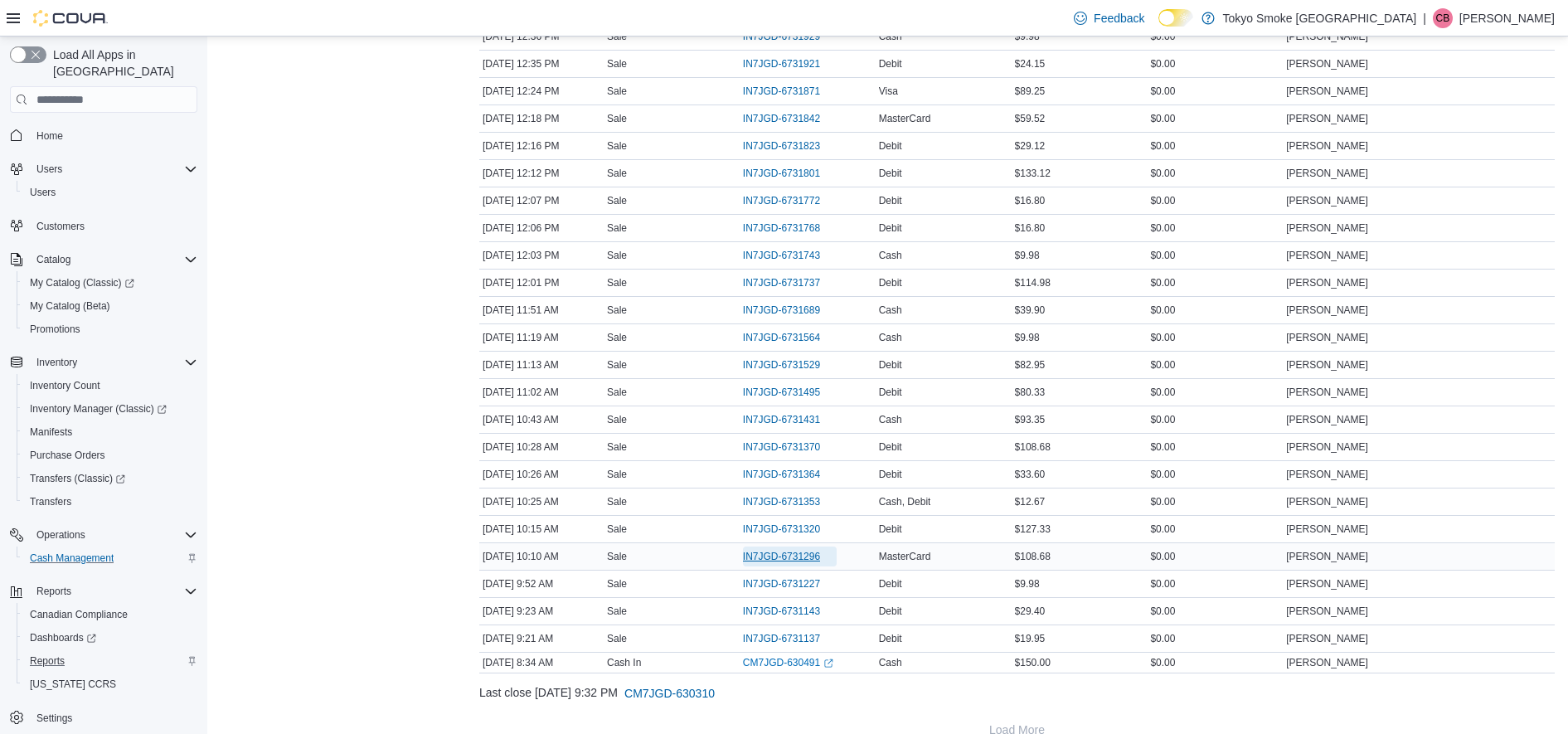
click at [799, 554] on span "IN7JGD-6731296" at bounding box center [781, 556] width 78 height 13
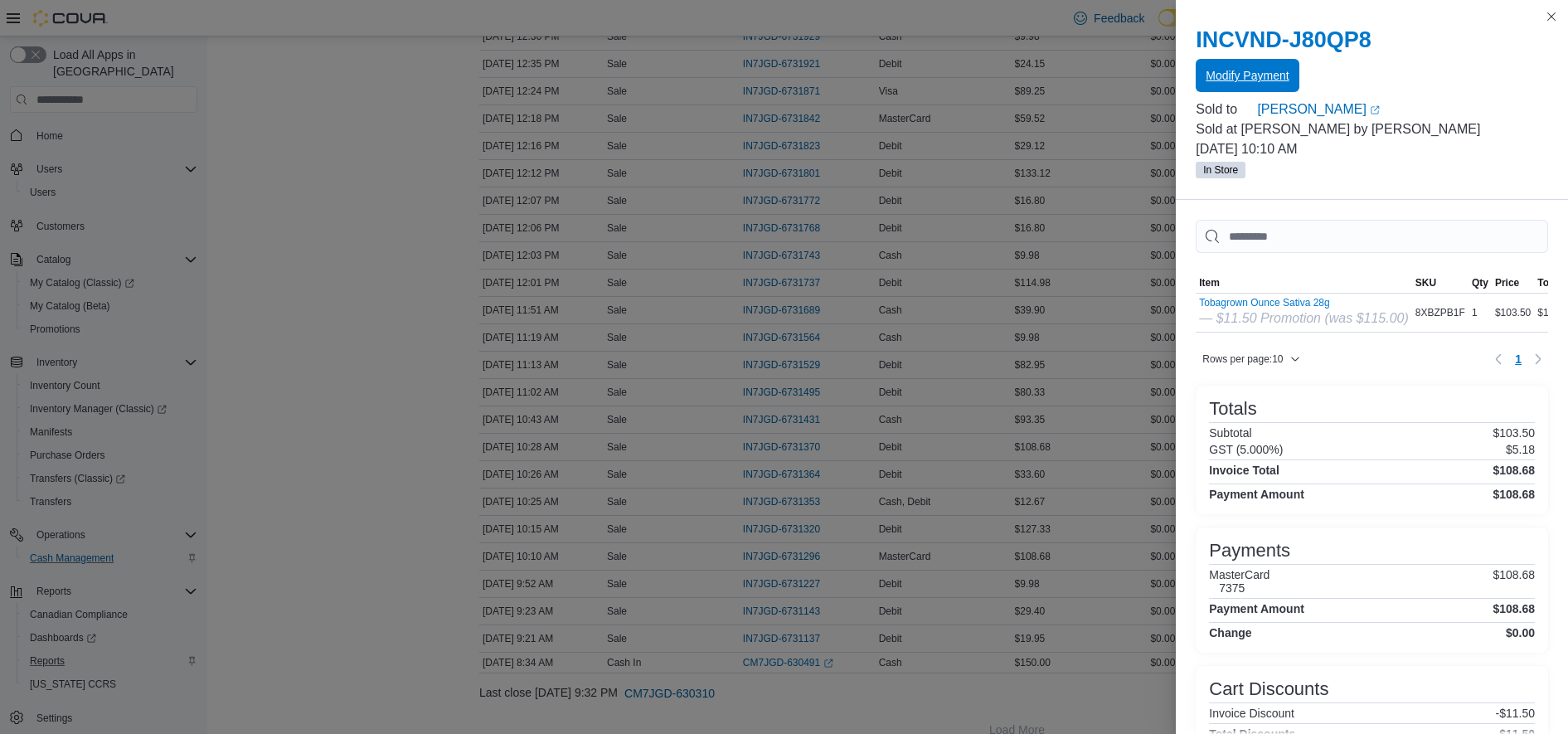
click at [1210, 82] on span "Modify Payment" at bounding box center [1246, 75] width 83 height 17
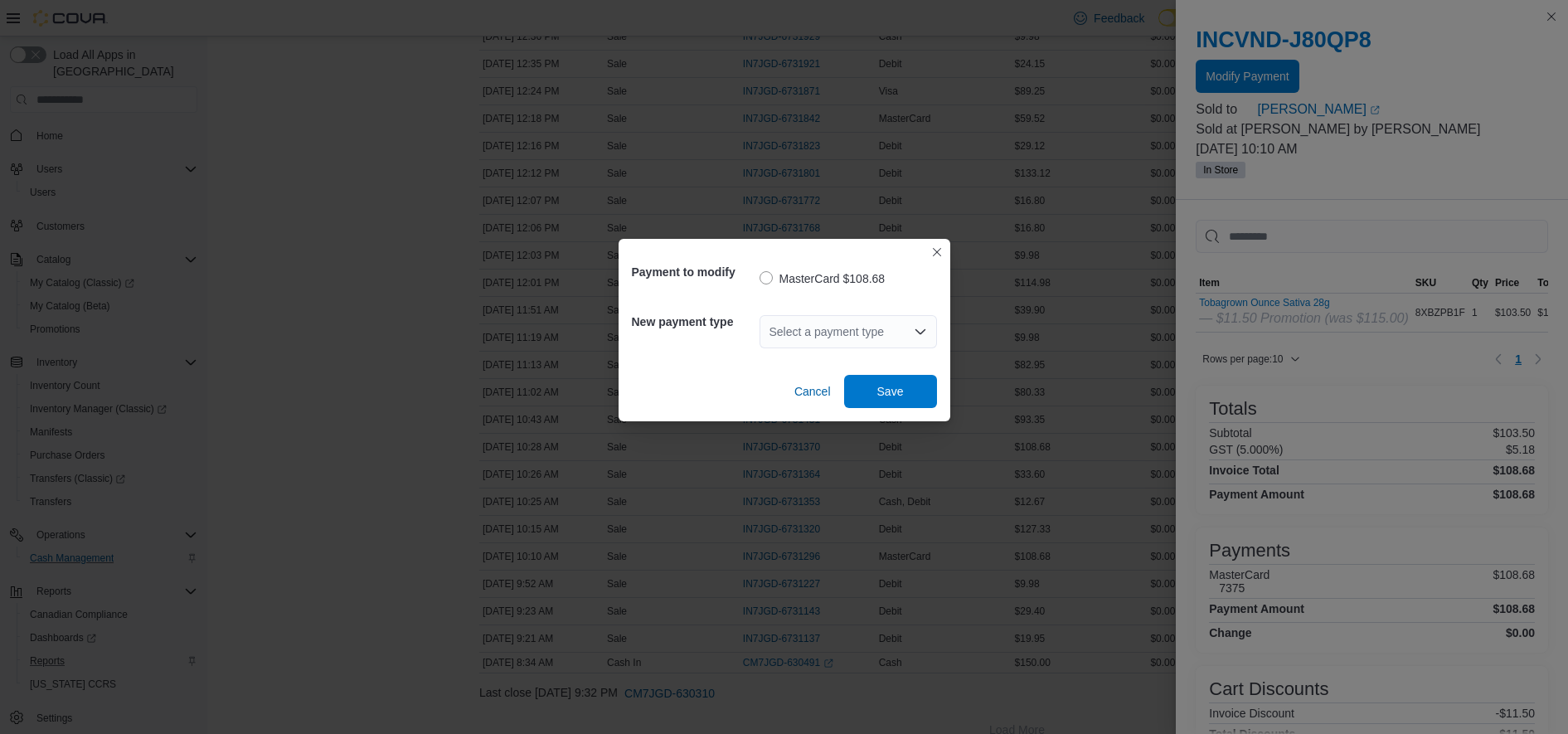
click at [922, 331] on icon "Open list of options" at bounding box center [919, 332] width 10 height 5
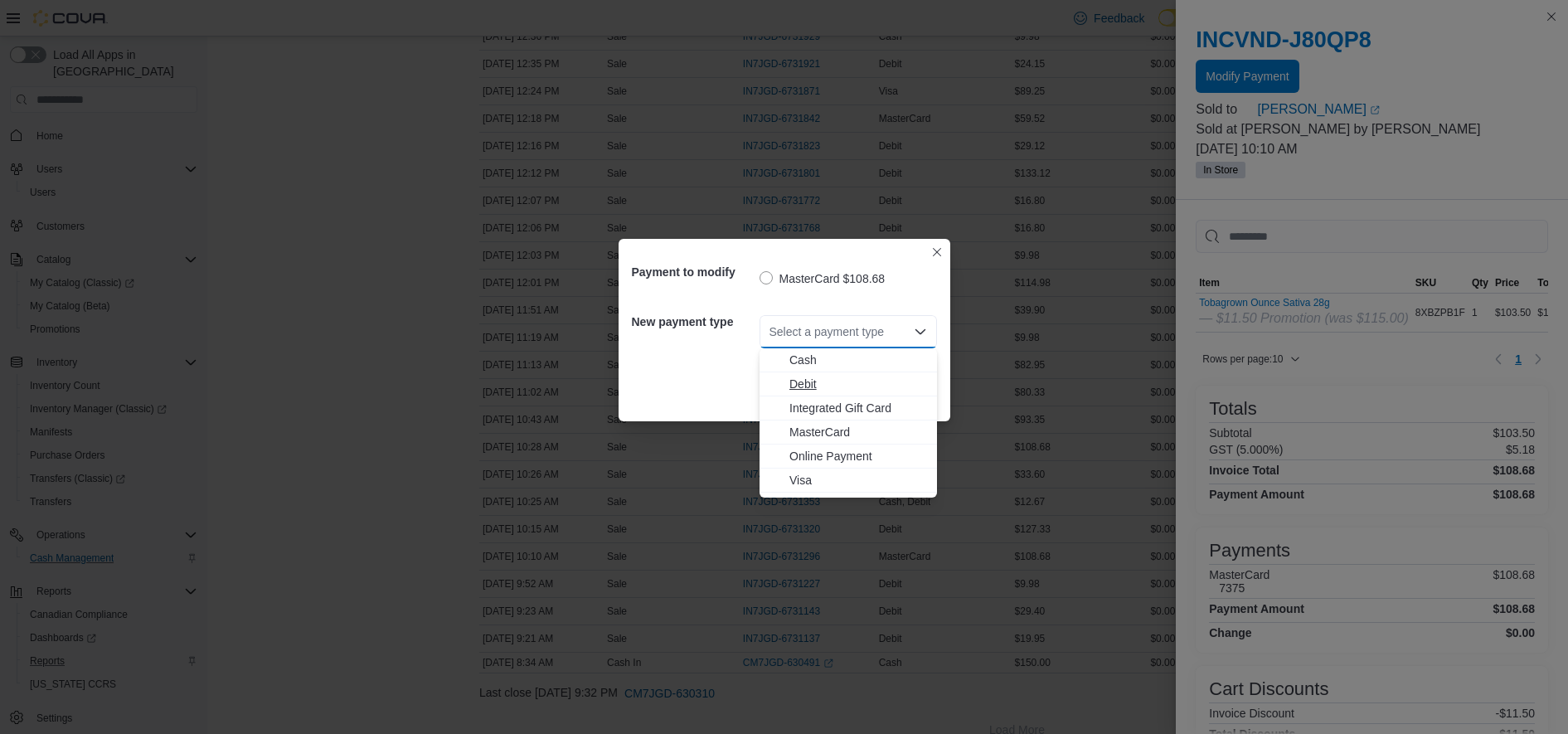
click at [813, 381] on span "Debit" at bounding box center [858, 384] width 138 height 17
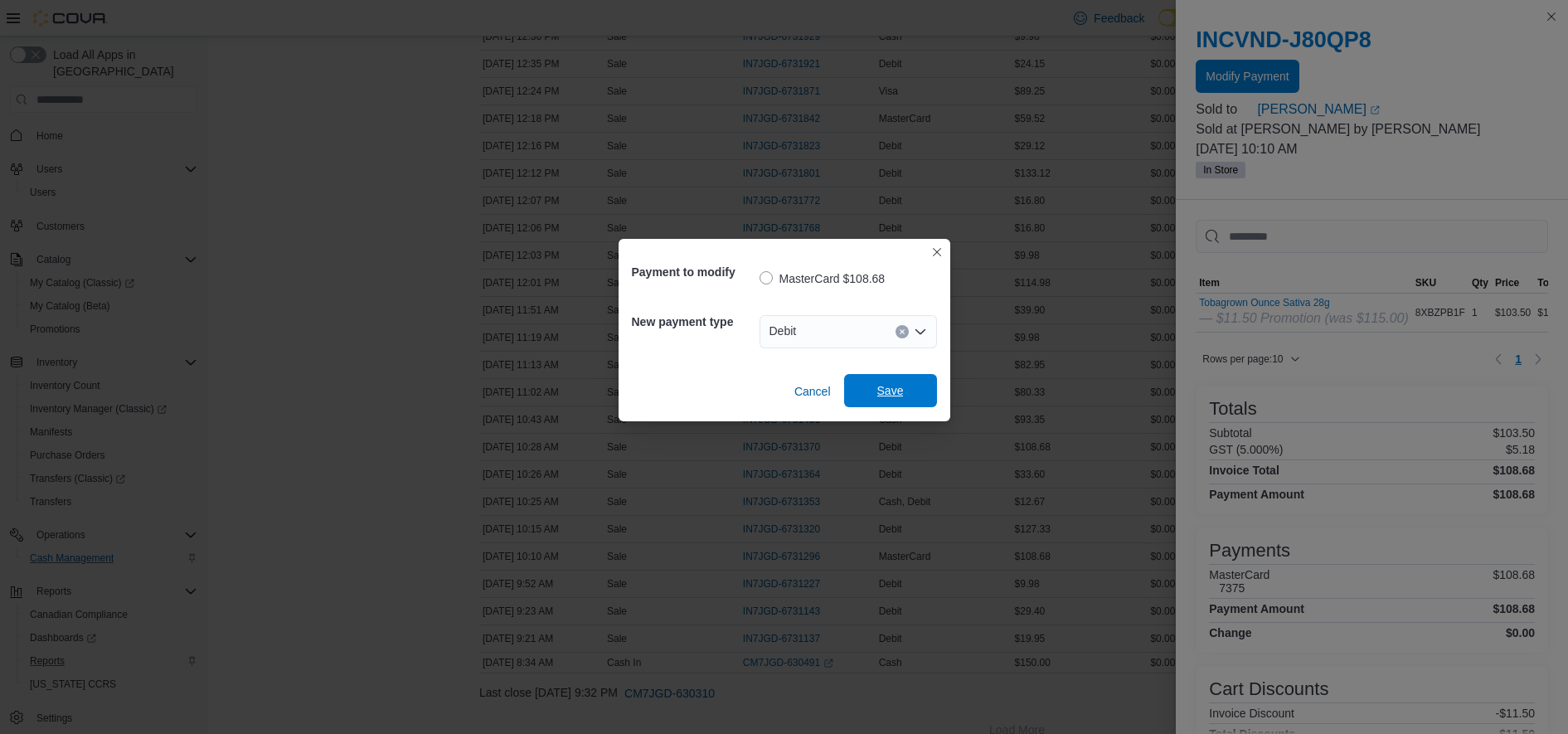
click at [891, 383] on span "Save" at bounding box center [891, 390] width 73 height 33
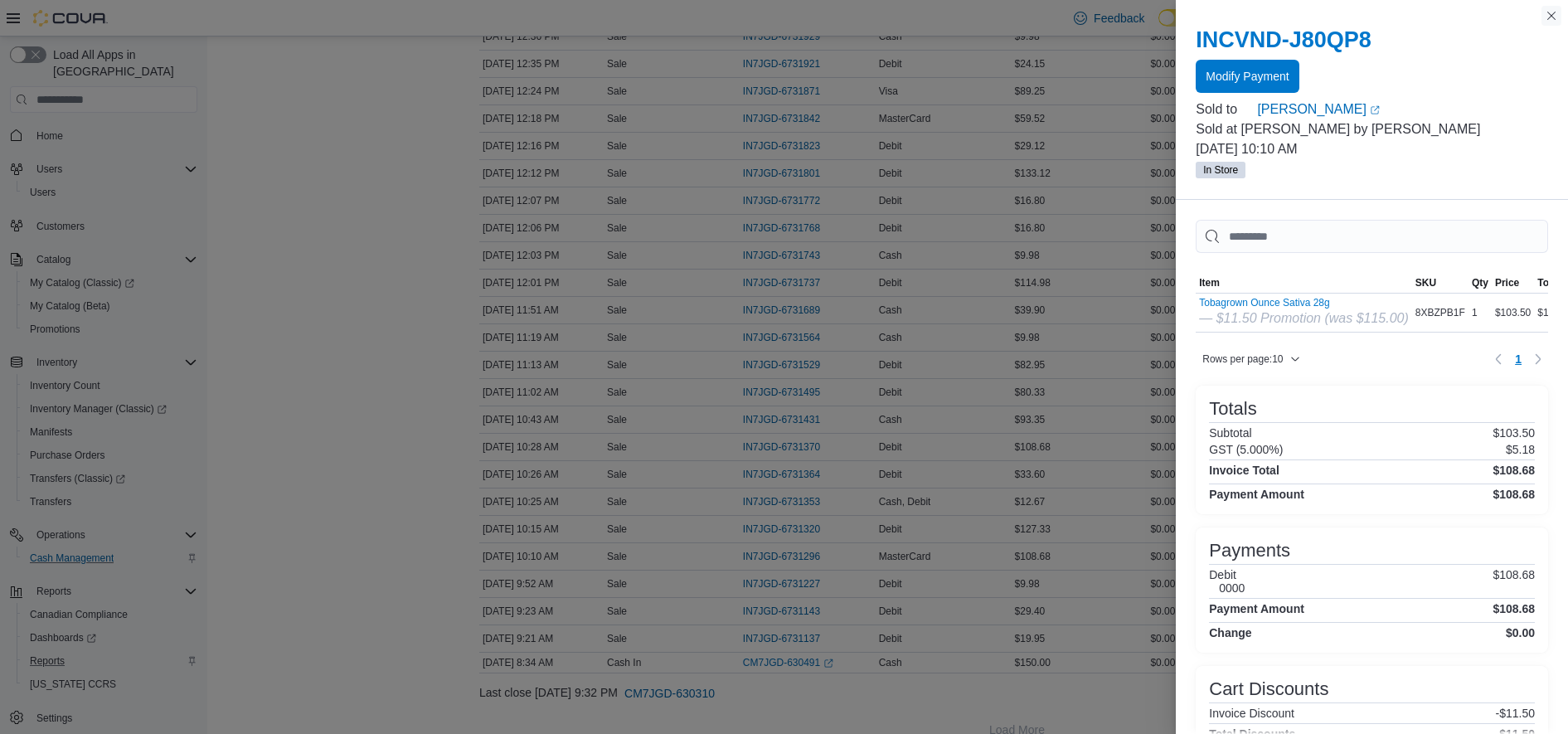
click at [1550, 12] on button "Close this dialog" at bounding box center [1551, 16] width 20 height 20
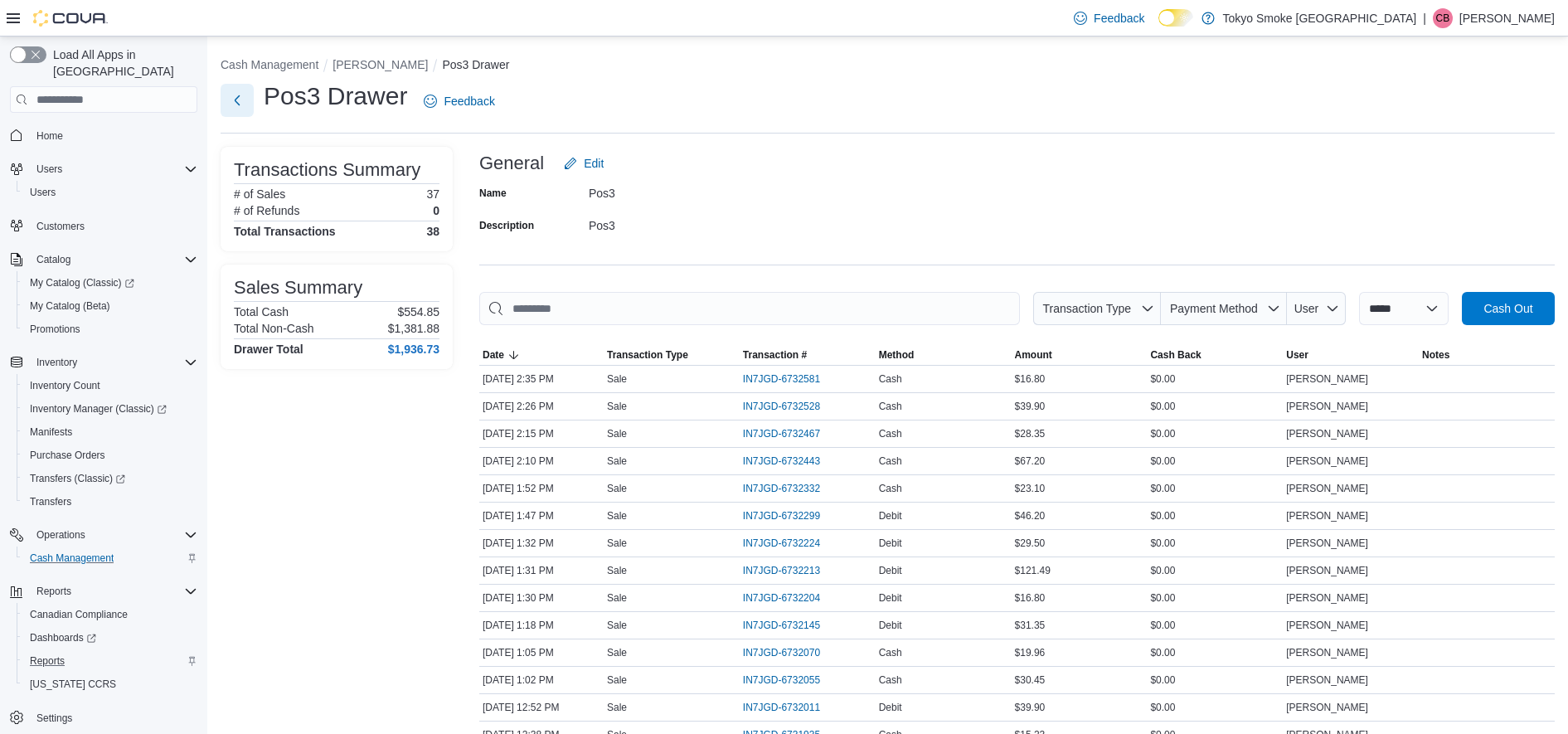
click at [246, 105] on button "Next" at bounding box center [237, 100] width 33 height 33
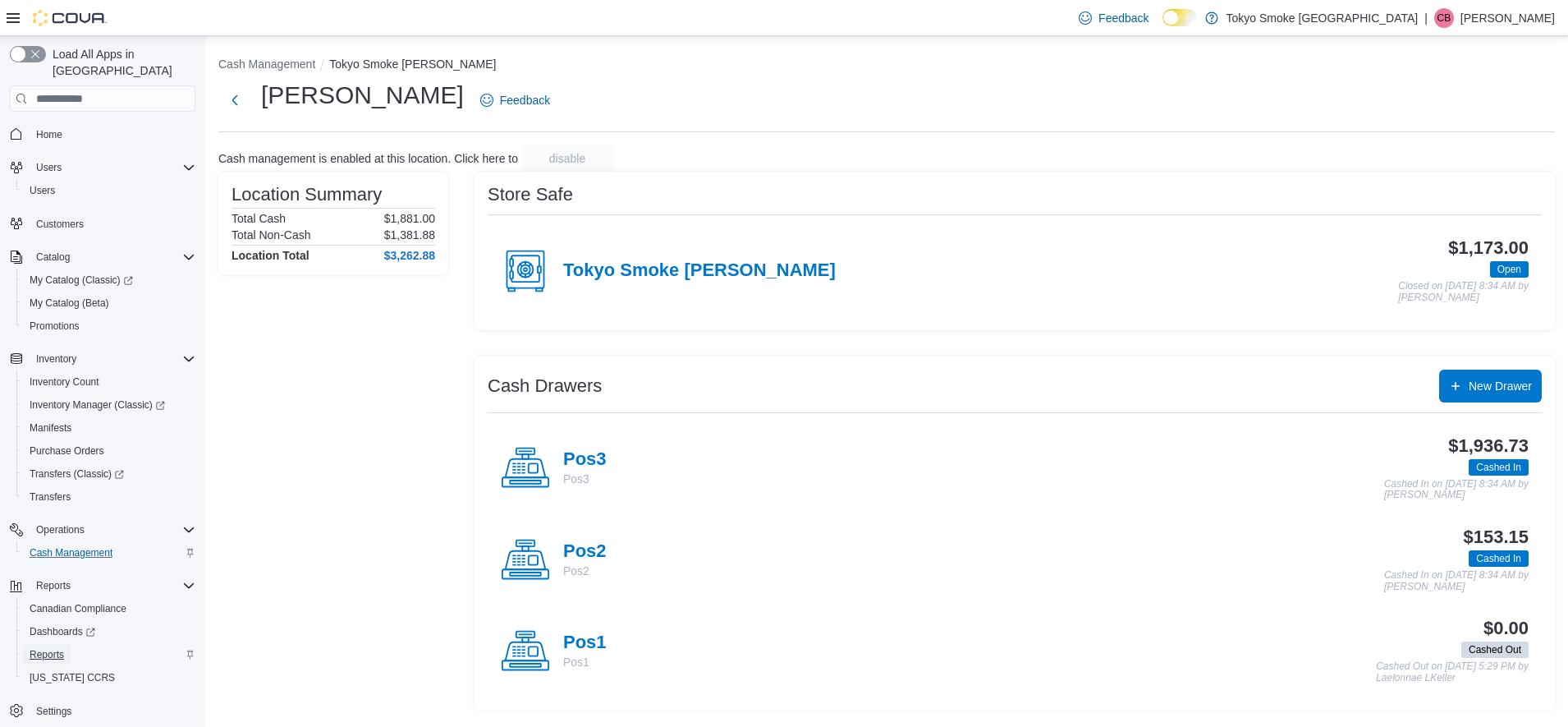
click at [51, 648] on span "Reports" at bounding box center [47, 654] width 34 height 13
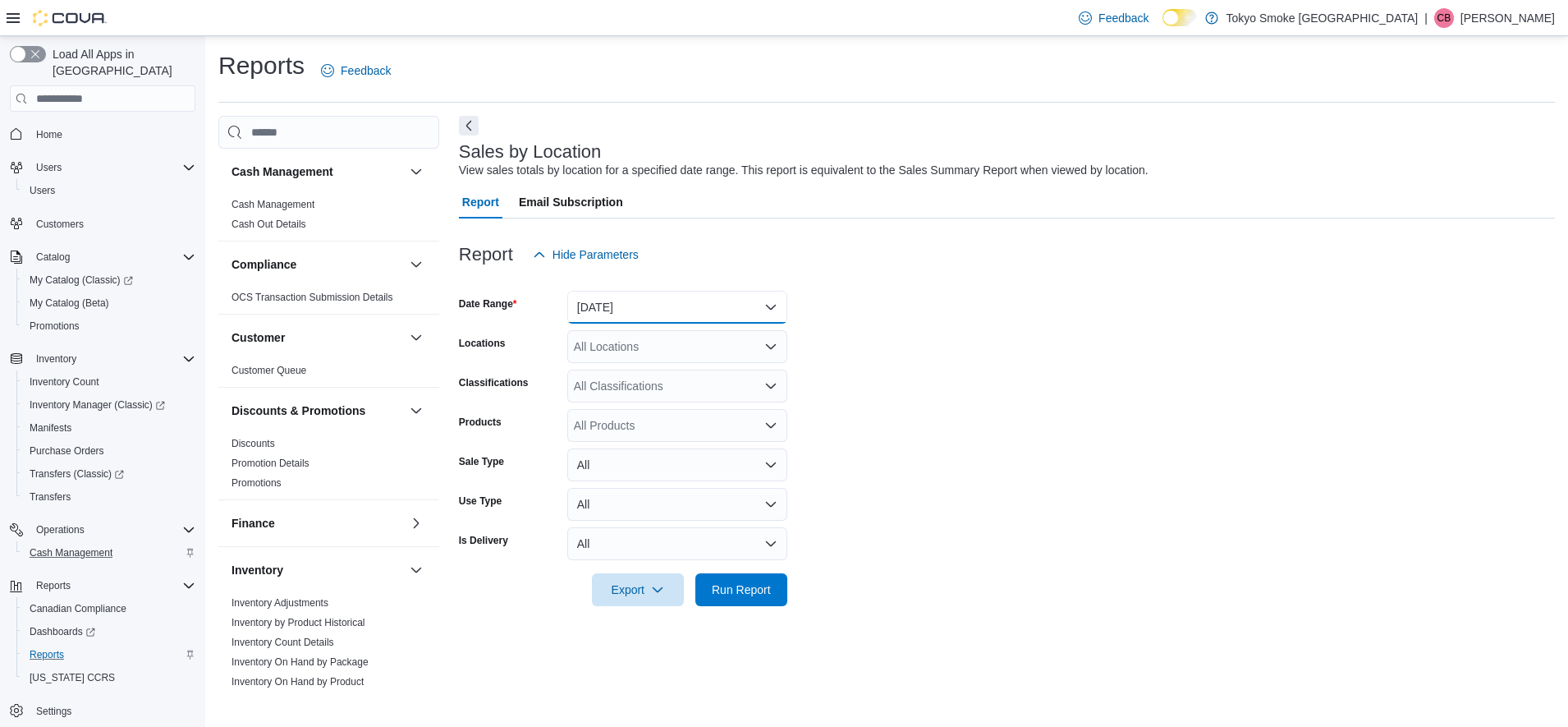
click at [768, 308] on button "[DATE]" at bounding box center [676, 307] width 220 height 33
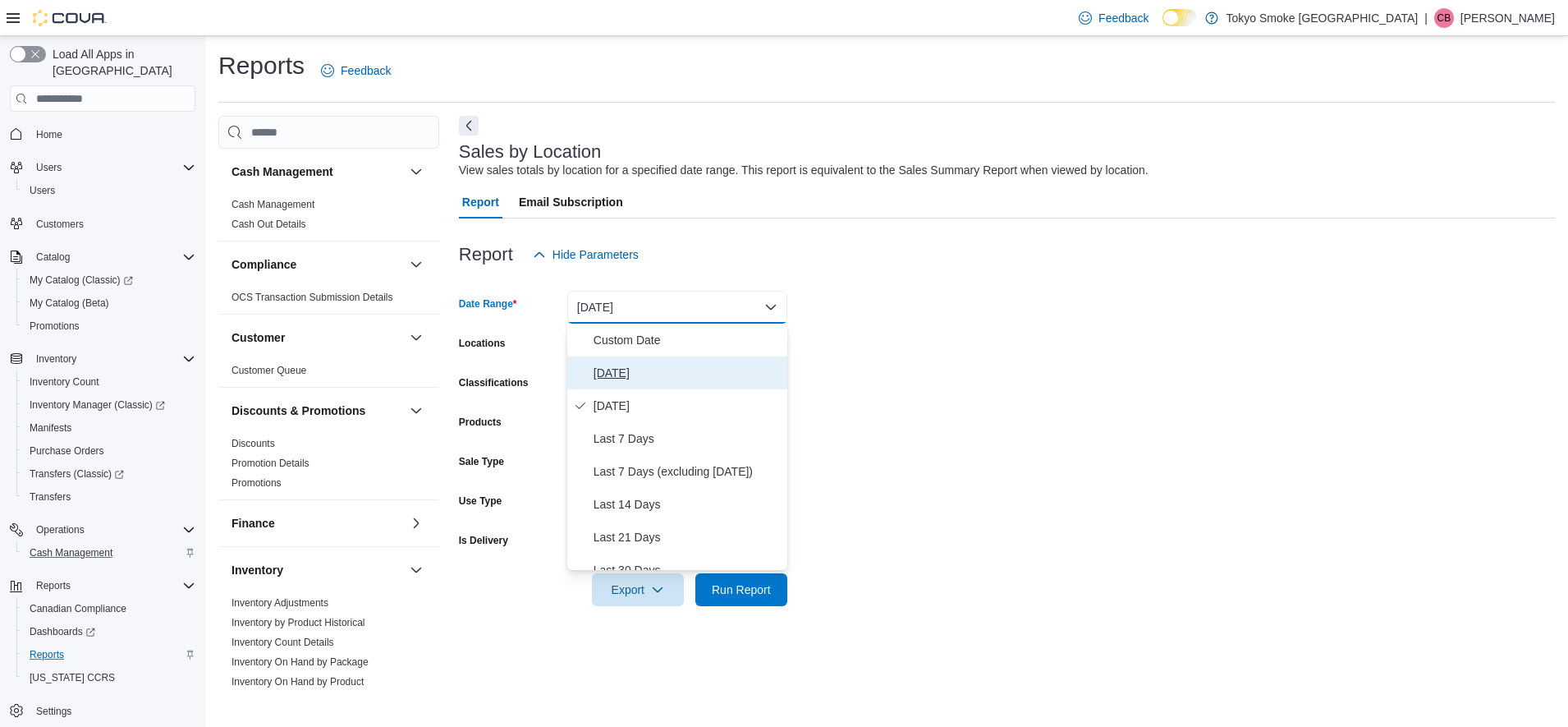
click at [611, 378] on span "[DATE]" at bounding box center [687, 372] width 187 height 19
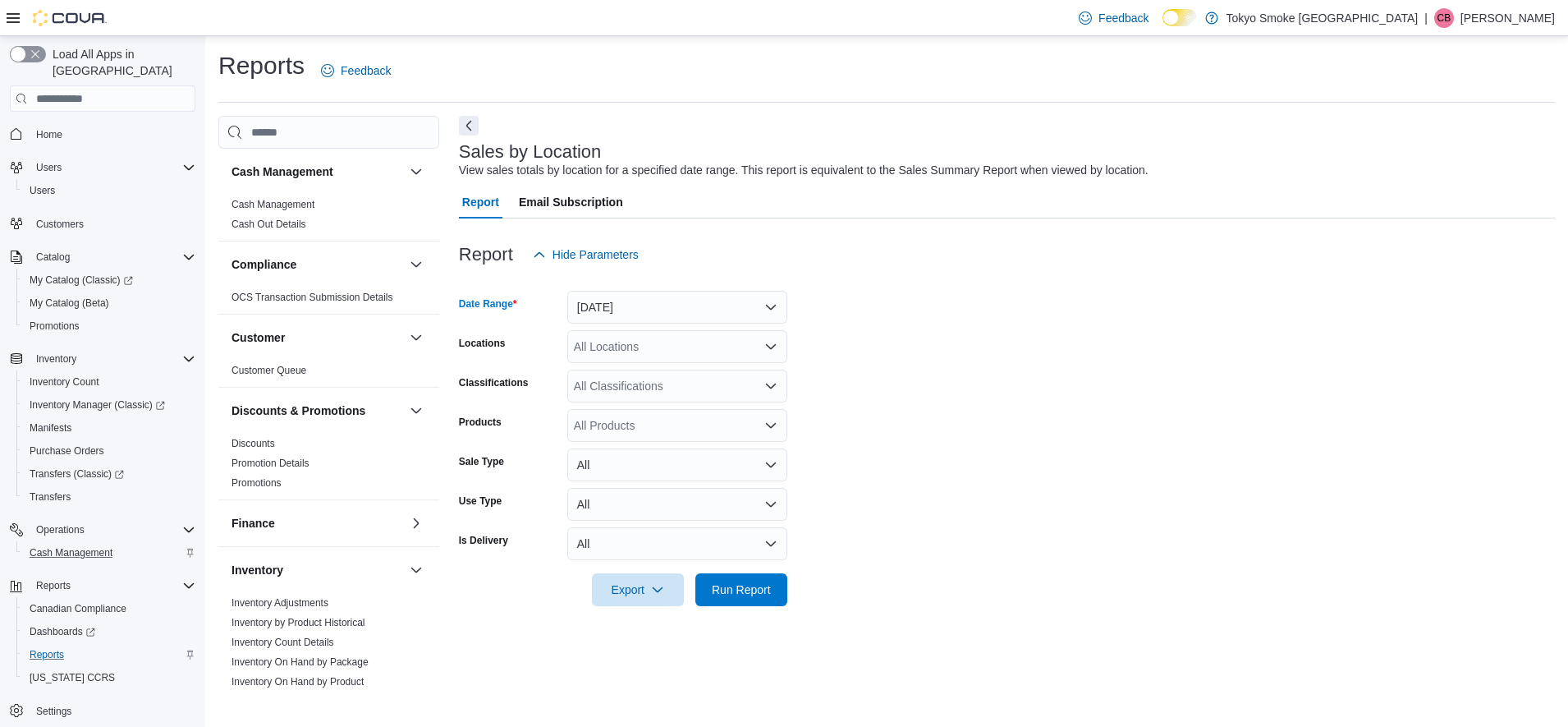
click at [773, 340] on icon "Open list of options" at bounding box center [771, 346] width 13 height 13
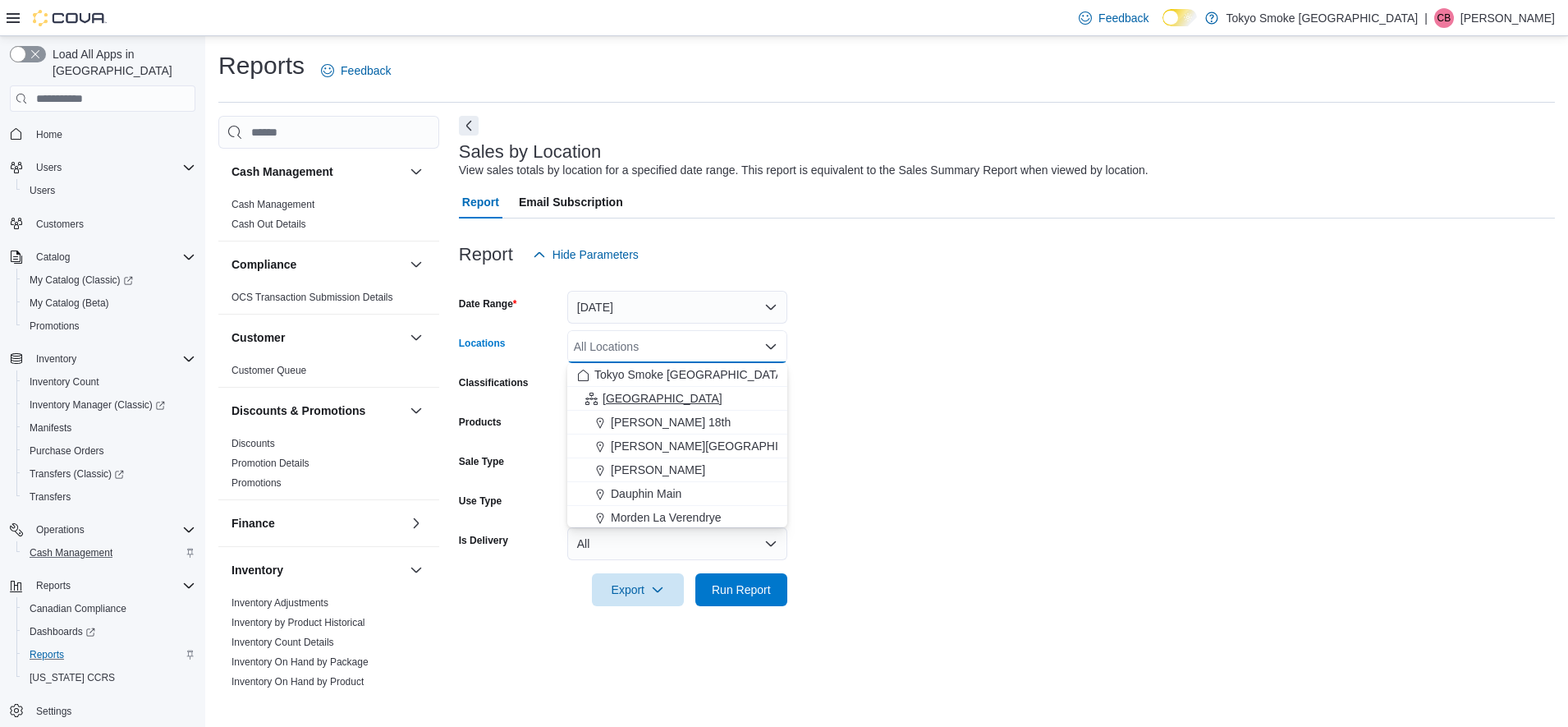
click at [631, 402] on span "[GEOGRAPHIC_DATA]" at bounding box center [662, 398] width 120 height 17
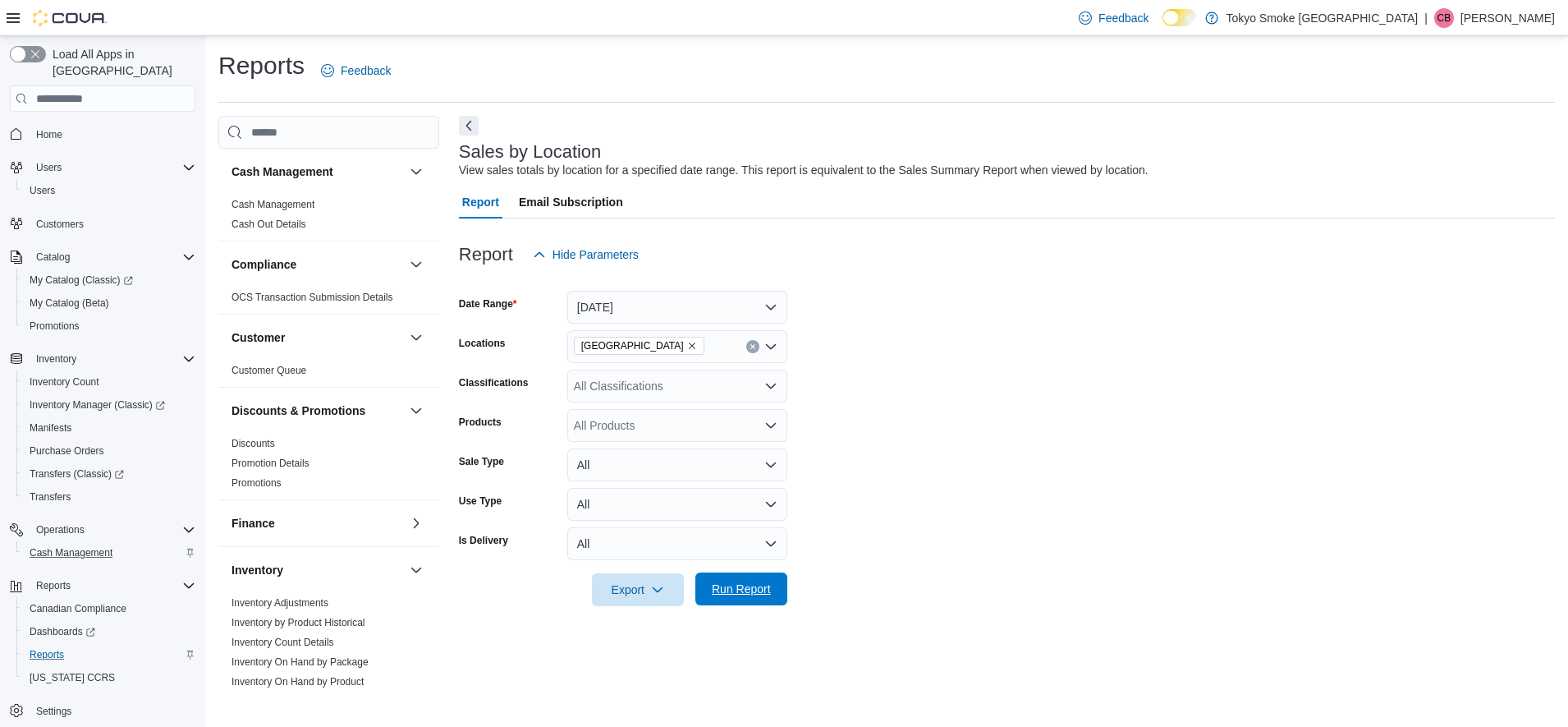
click at [736, 594] on span "Run Report" at bounding box center [741, 588] width 59 height 17
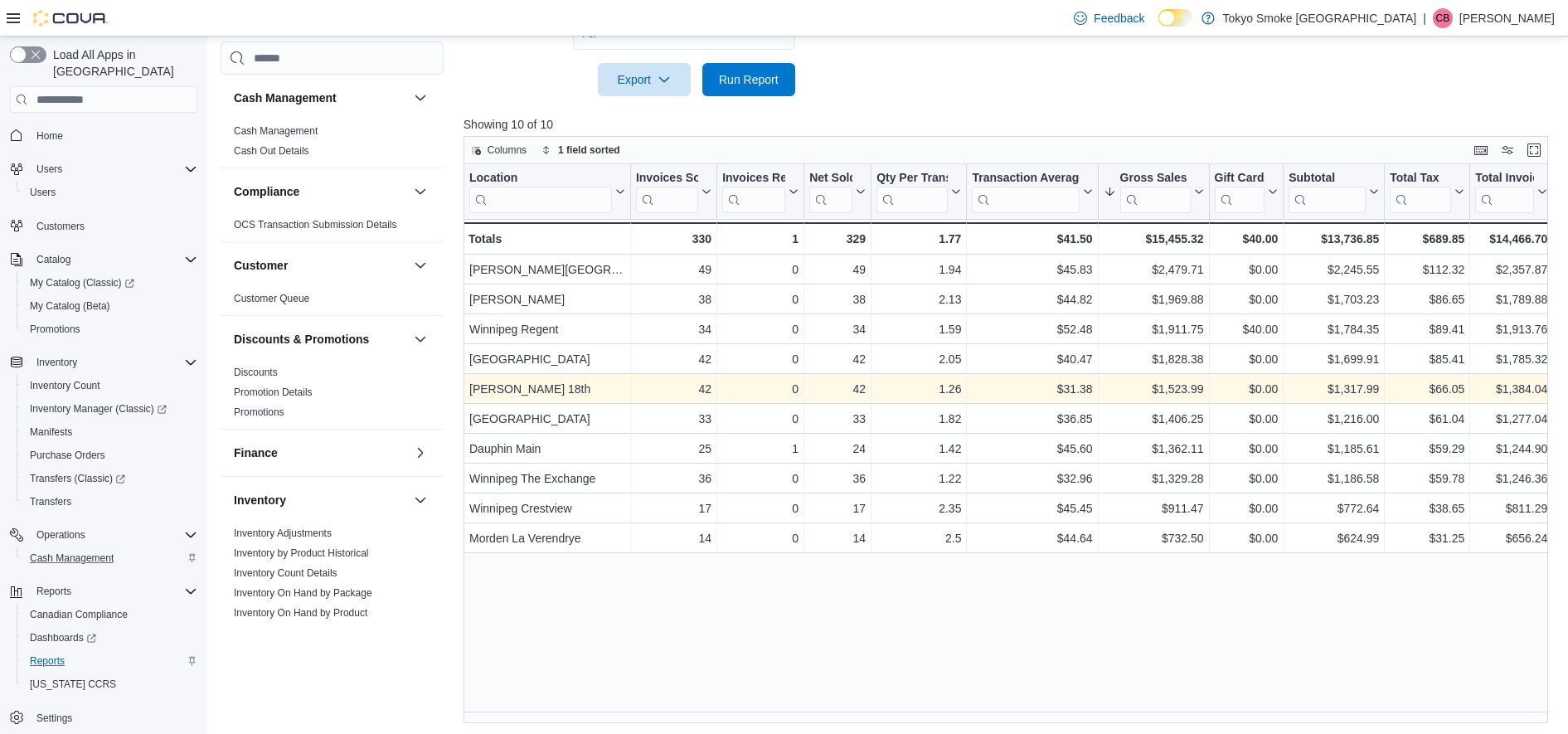
scroll to position [518, 0]
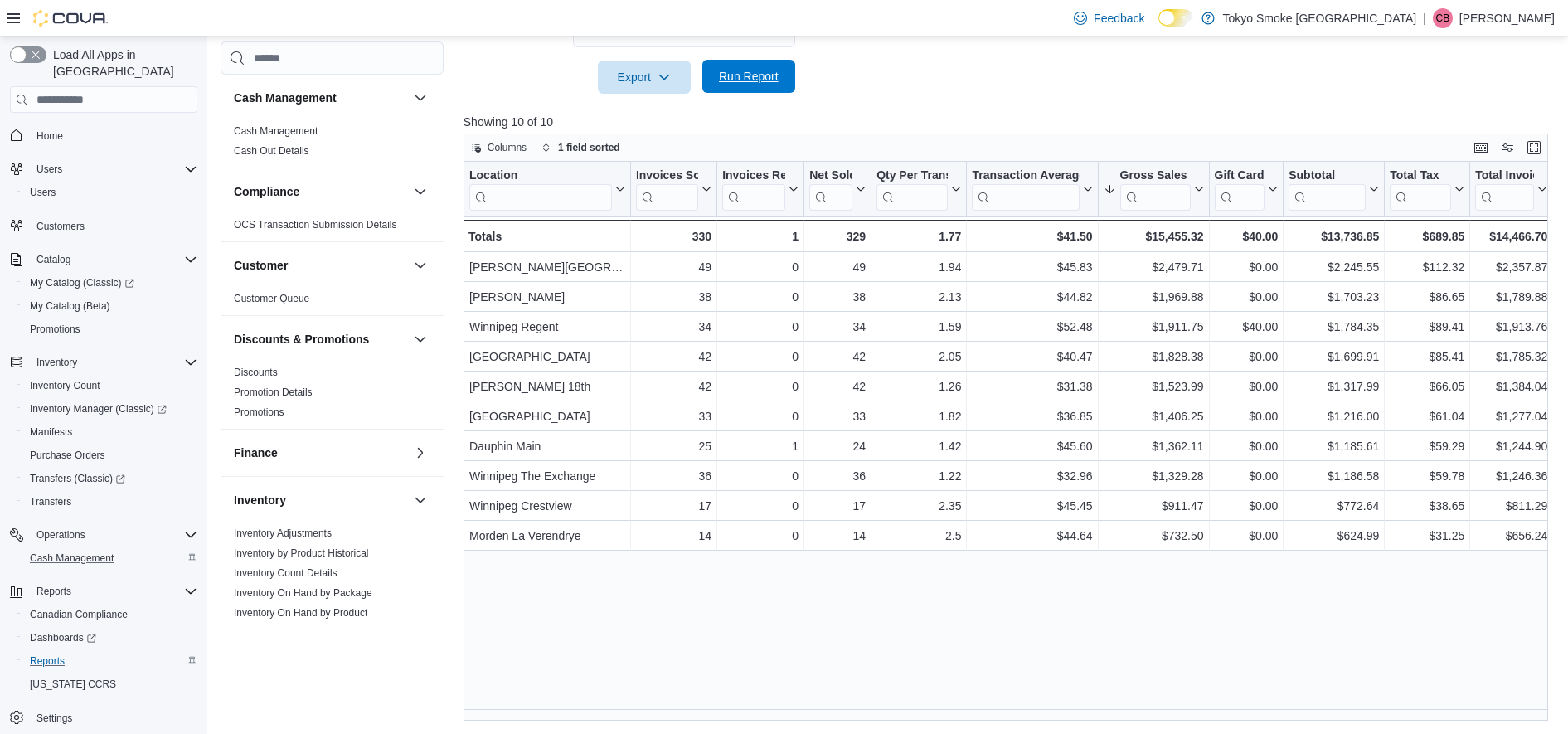
click at [749, 79] on span "Run Report" at bounding box center [748, 76] width 60 height 17
click at [749, 72] on span "Run Report" at bounding box center [748, 76] width 60 height 17
click at [746, 70] on span "Run Report" at bounding box center [748, 76] width 60 height 17
click at [1098, 59] on div at bounding box center [1011, 53] width 1097 height 13
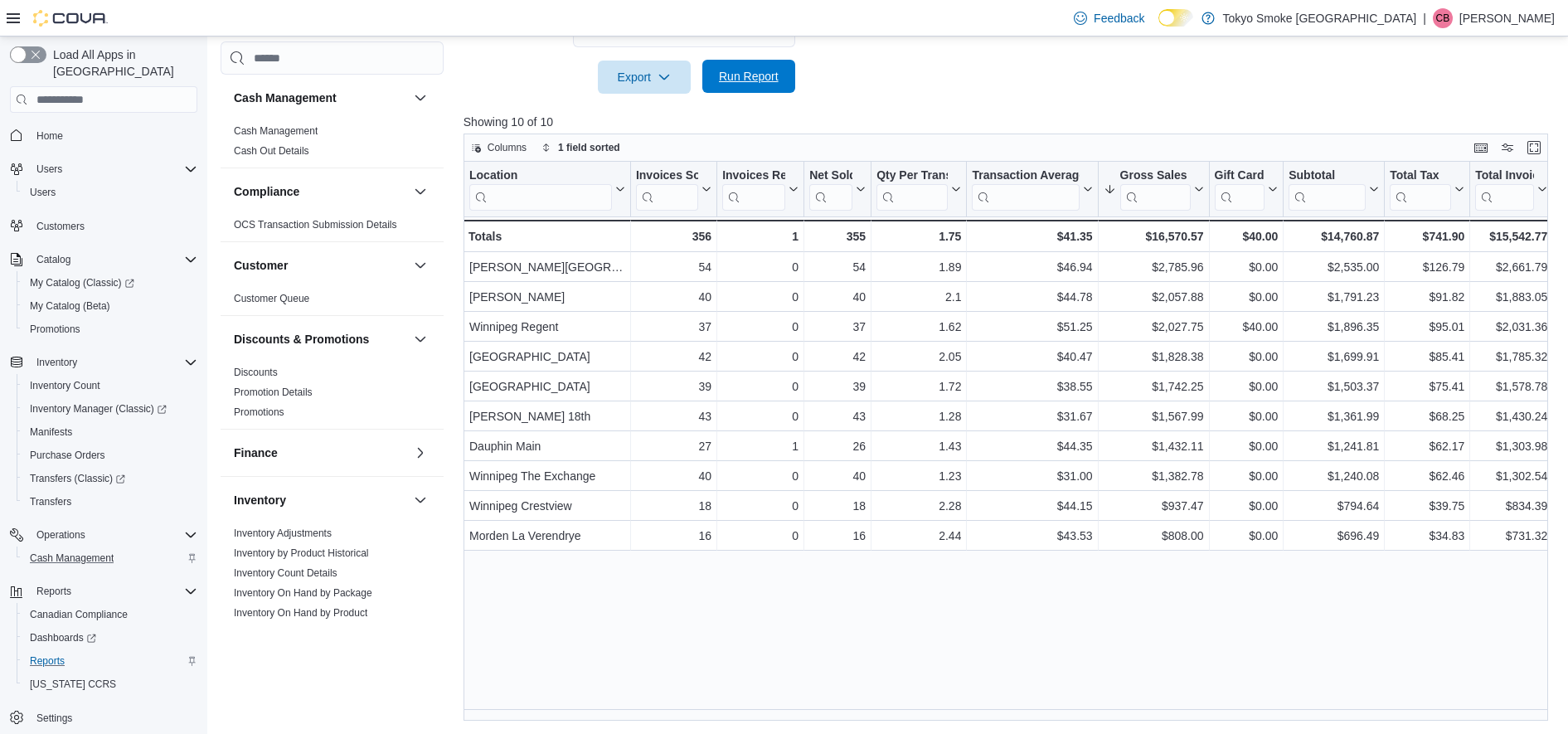
click at [750, 66] on span "Run Report" at bounding box center [749, 76] width 73 height 33
click at [727, 66] on span "Run Report" at bounding box center [749, 76] width 73 height 33
click at [759, 75] on span "Run Report" at bounding box center [748, 76] width 60 height 17
click at [718, 92] on span "Run Report" at bounding box center [749, 76] width 73 height 33
click at [1072, 157] on div "Columns 1 field sorted" at bounding box center [1006, 148] width 1086 height 29
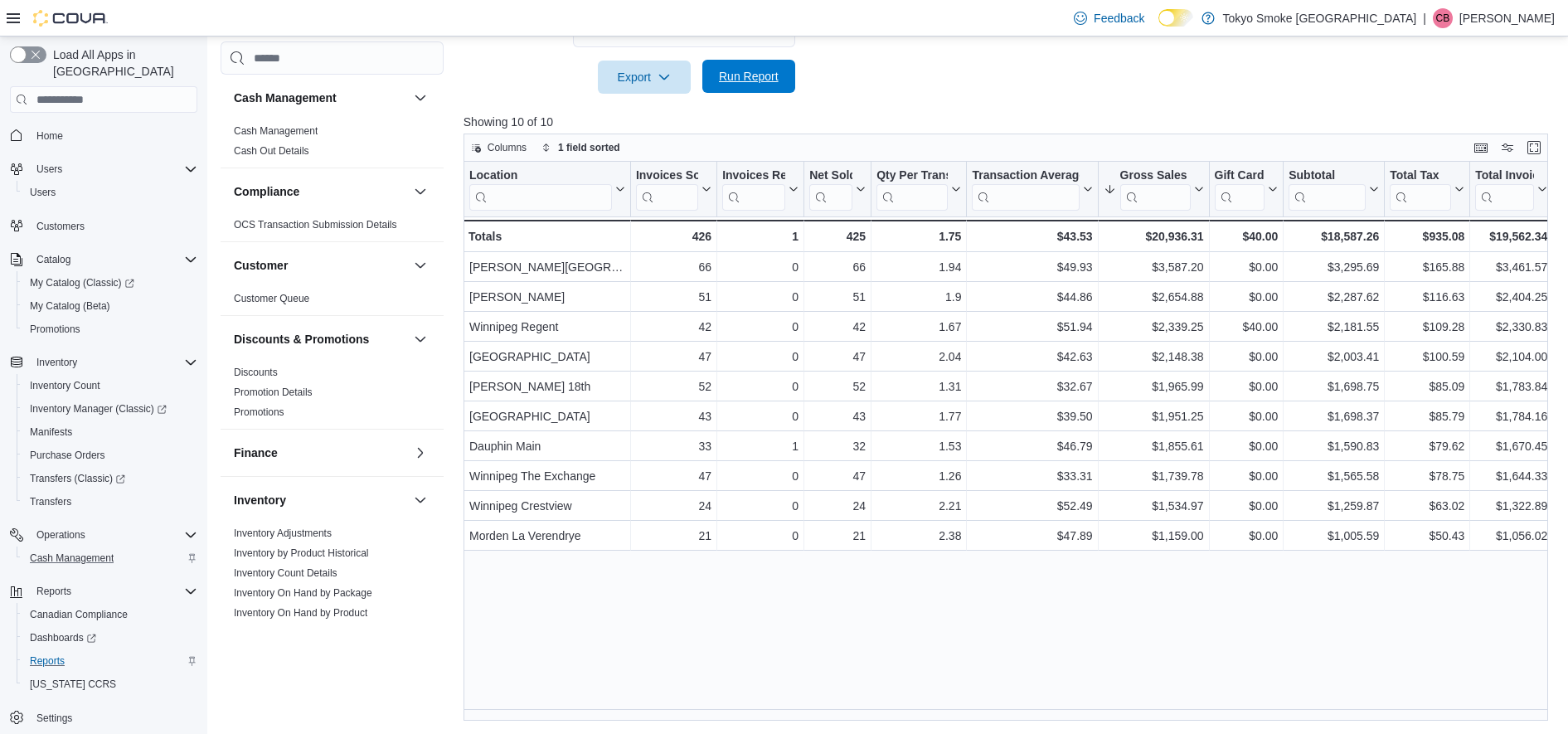
click at [741, 84] on span "Run Report" at bounding box center [748, 76] width 60 height 17
click at [739, 68] on span "Run Report" at bounding box center [749, 76] width 73 height 33
click at [755, 88] on span "Run Report" at bounding box center [749, 76] width 73 height 33
click at [747, 79] on span "Run Report" at bounding box center [748, 76] width 60 height 17
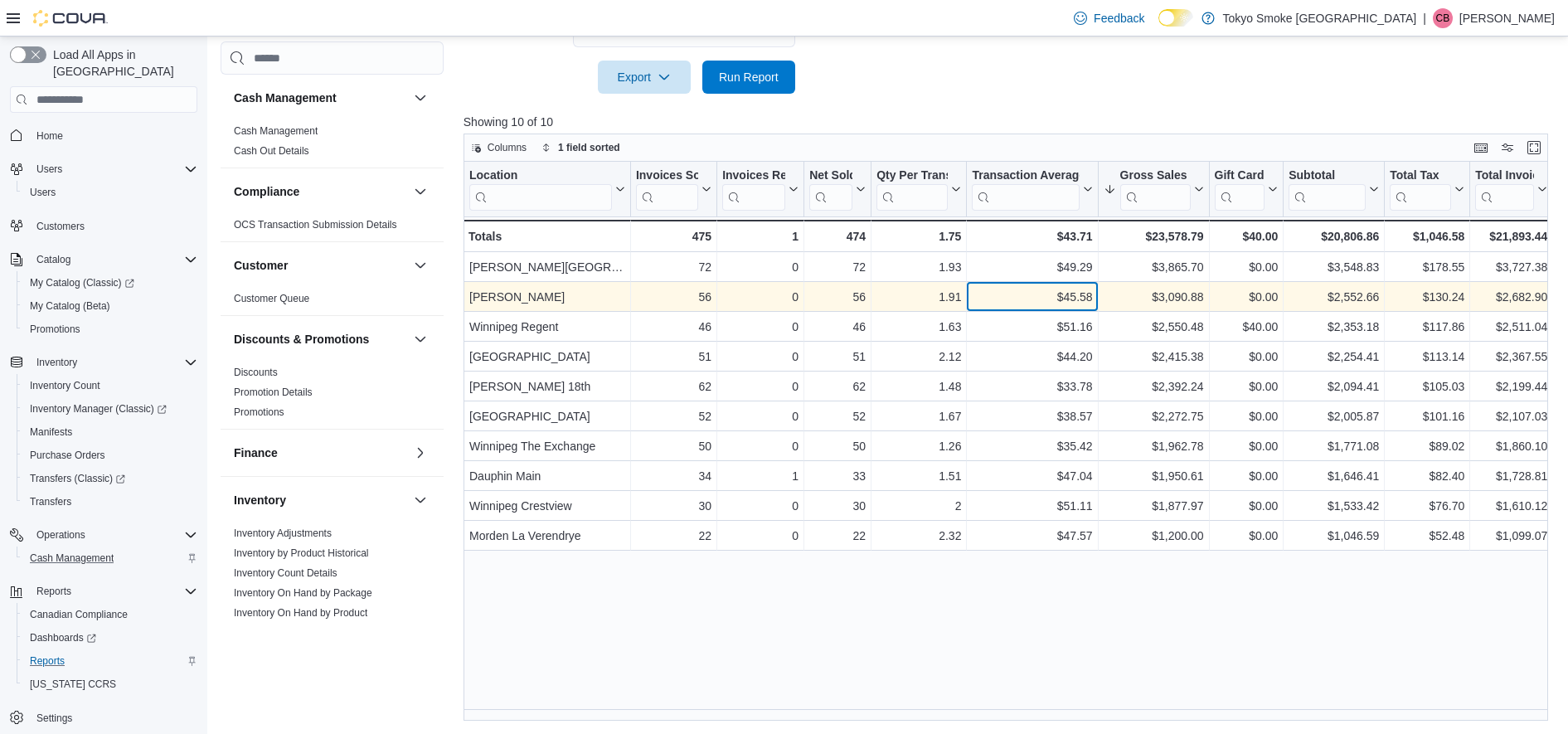
click at [1025, 291] on div "$45.58" at bounding box center [1032, 297] width 120 height 20
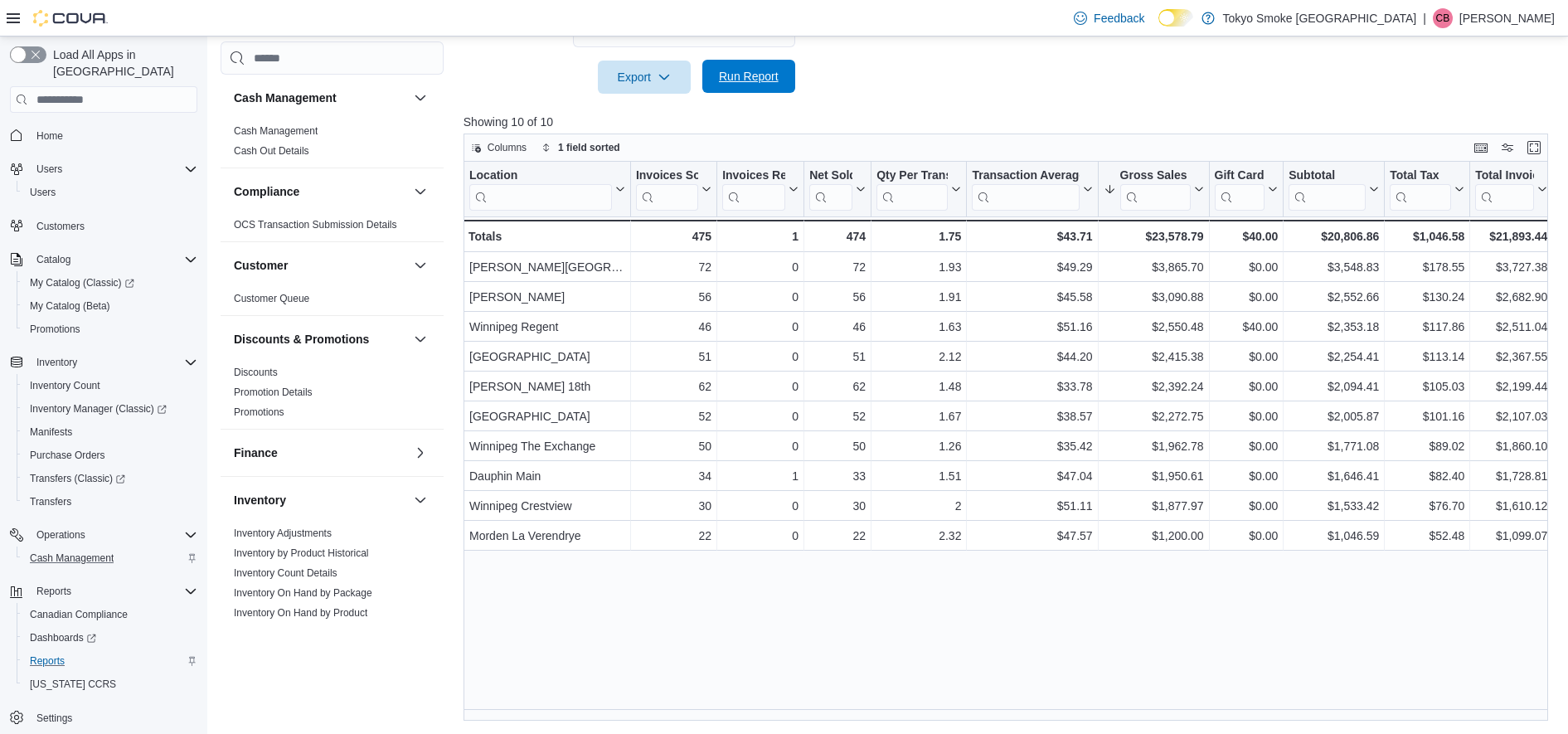
click at [738, 66] on span "Run Report" at bounding box center [749, 76] width 73 height 33
click at [763, 82] on span "Run Report" at bounding box center [748, 76] width 60 height 17
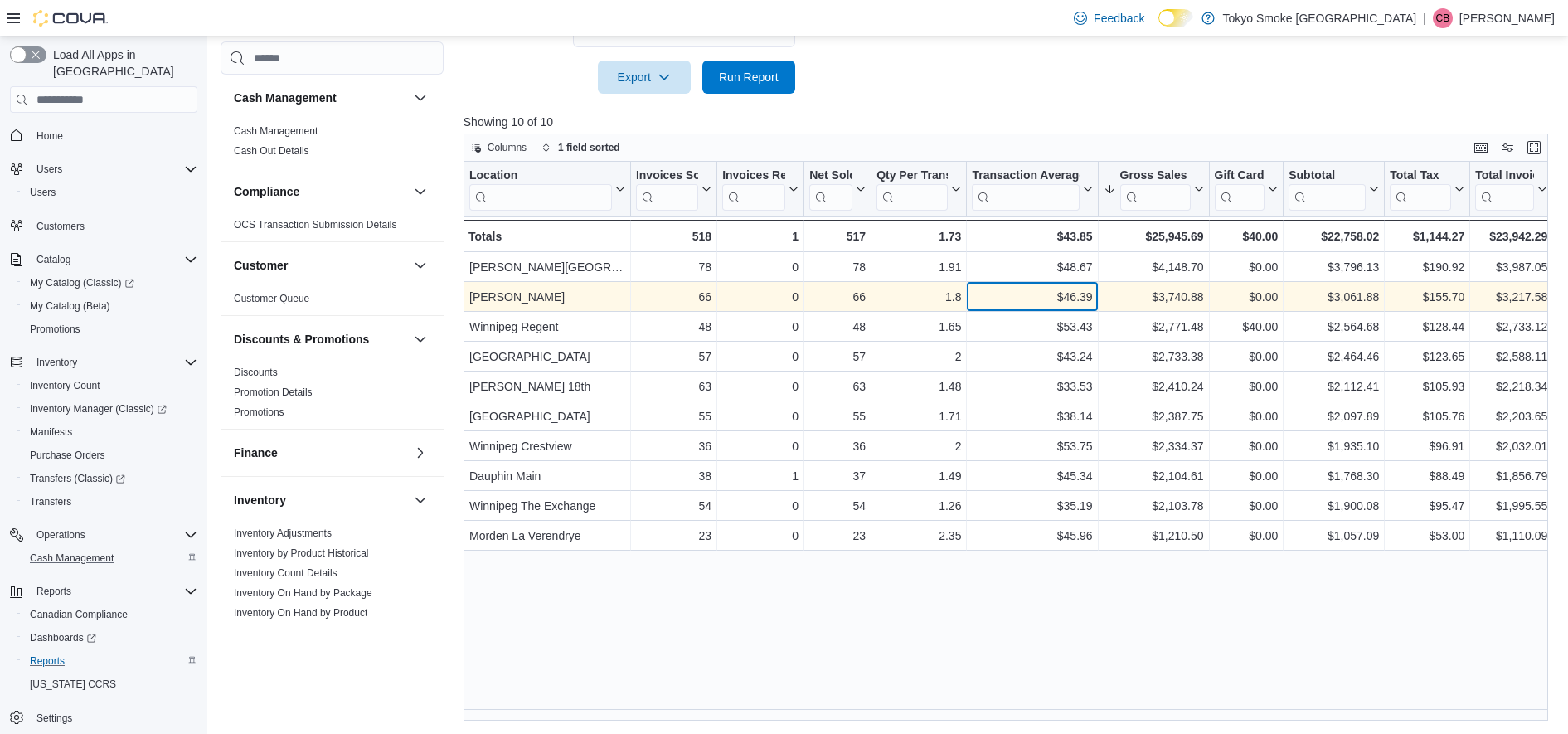
click at [1004, 298] on div "$46.39" at bounding box center [1032, 297] width 120 height 20
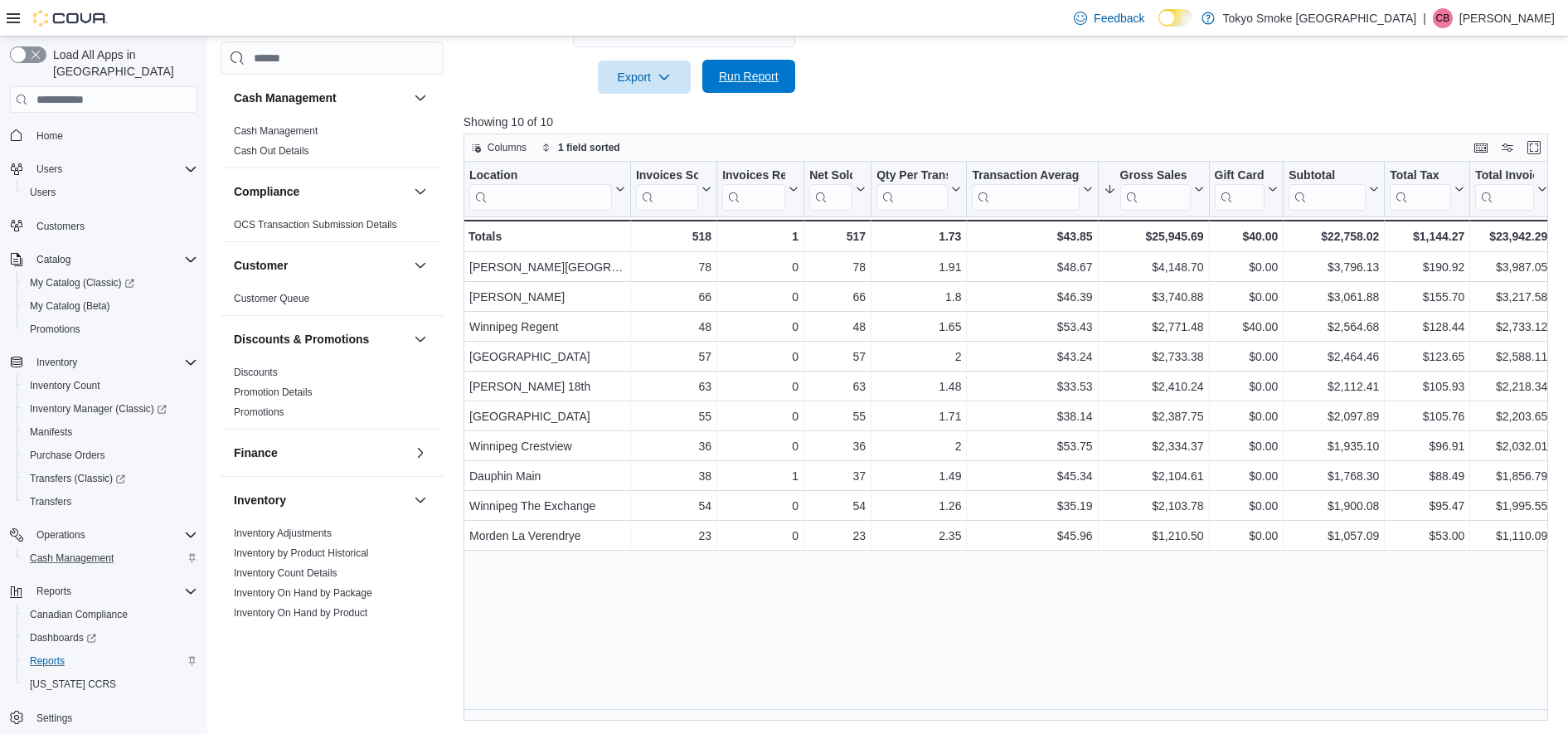
click at [765, 74] on span "Run Report" at bounding box center [748, 76] width 60 height 17
click at [774, 80] on span "Run Report" at bounding box center [748, 76] width 60 height 17
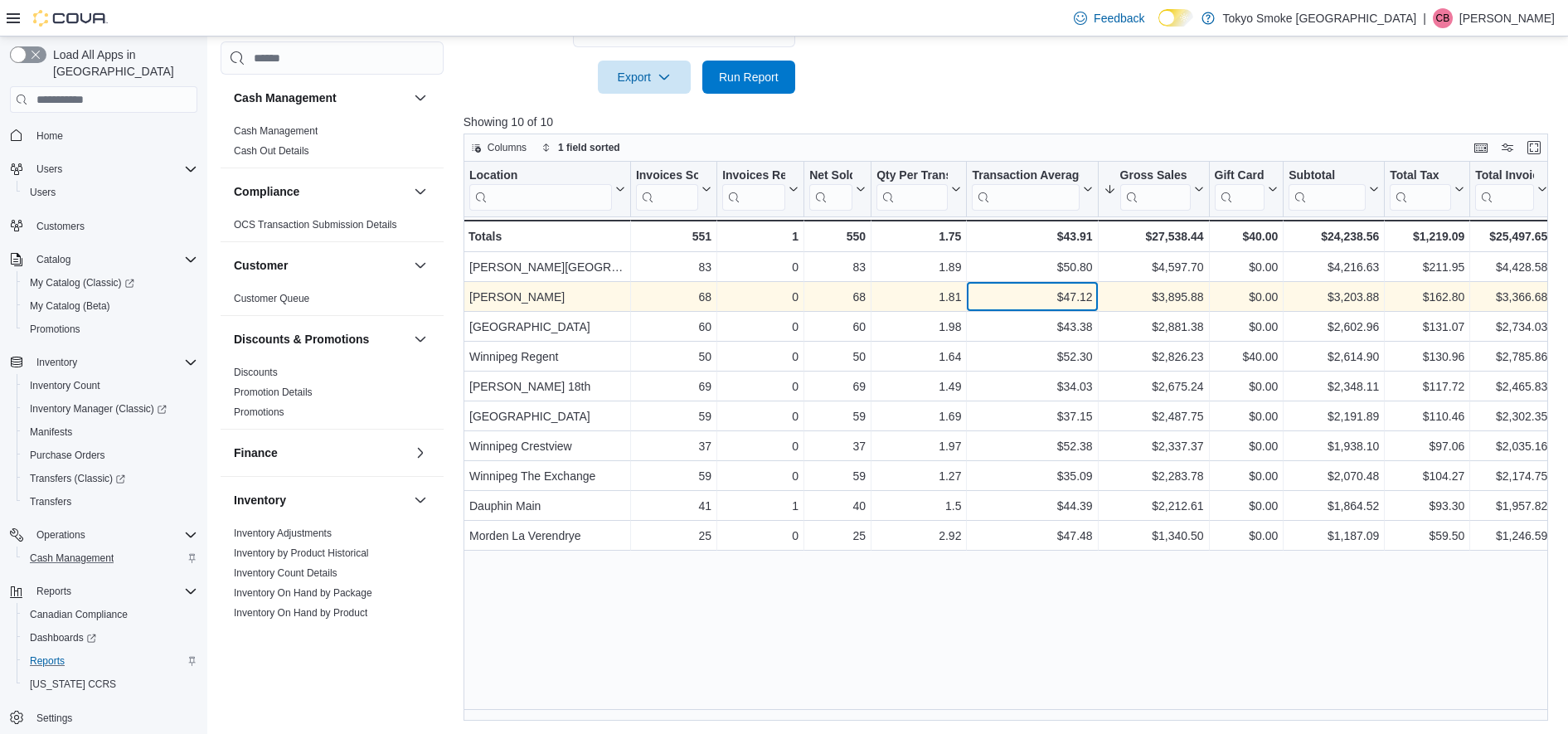
click at [992, 296] on div "$47.12" at bounding box center [1032, 297] width 120 height 20
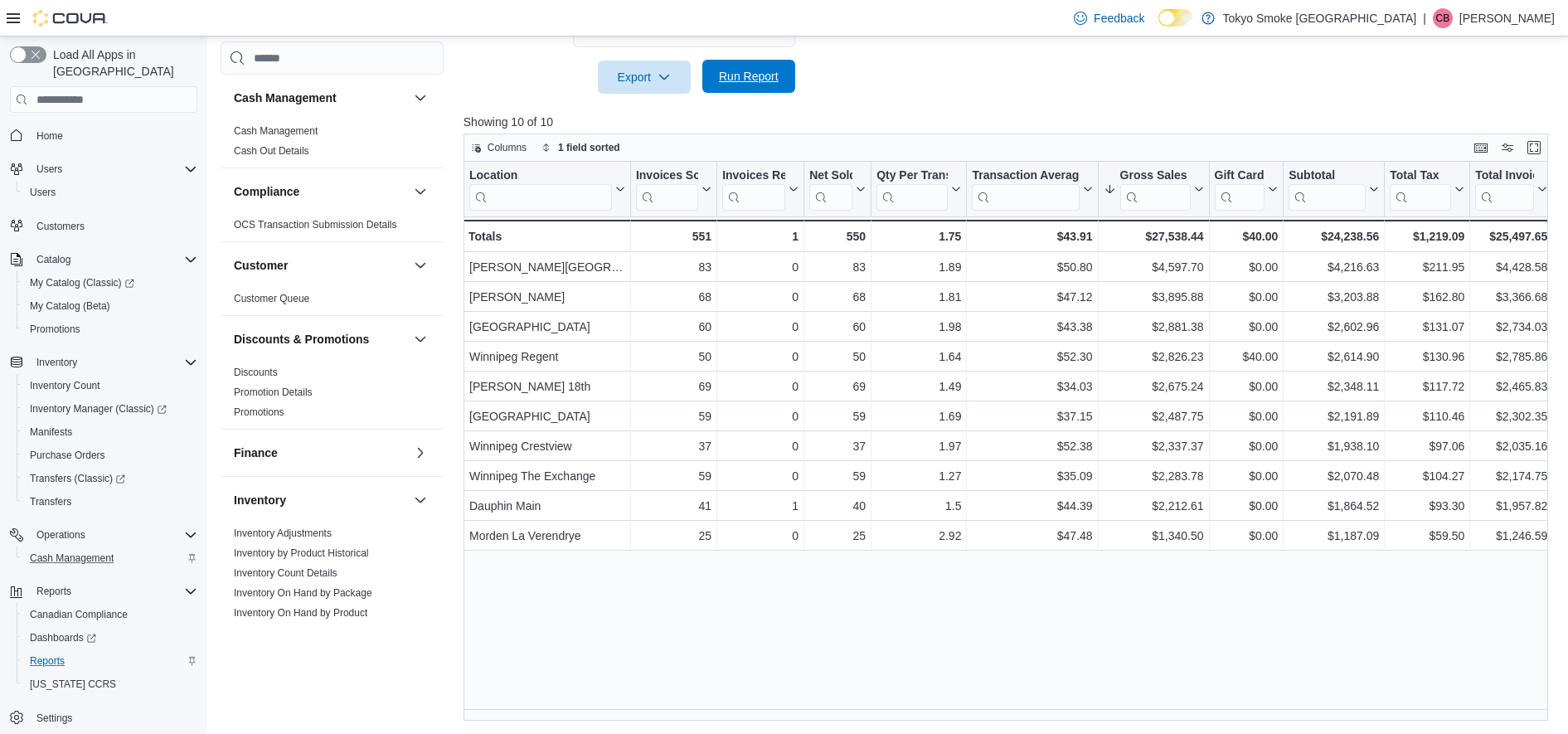
click at [738, 71] on span "Run Report" at bounding box center [748, 76] width 60 height 17
click at [746, 93] on span "Run Report" at bounding box center [749, 76] width 73 height 33
click at [743, 79] on span "Run Report" at bounding box center [748, 76] width 60 height 17
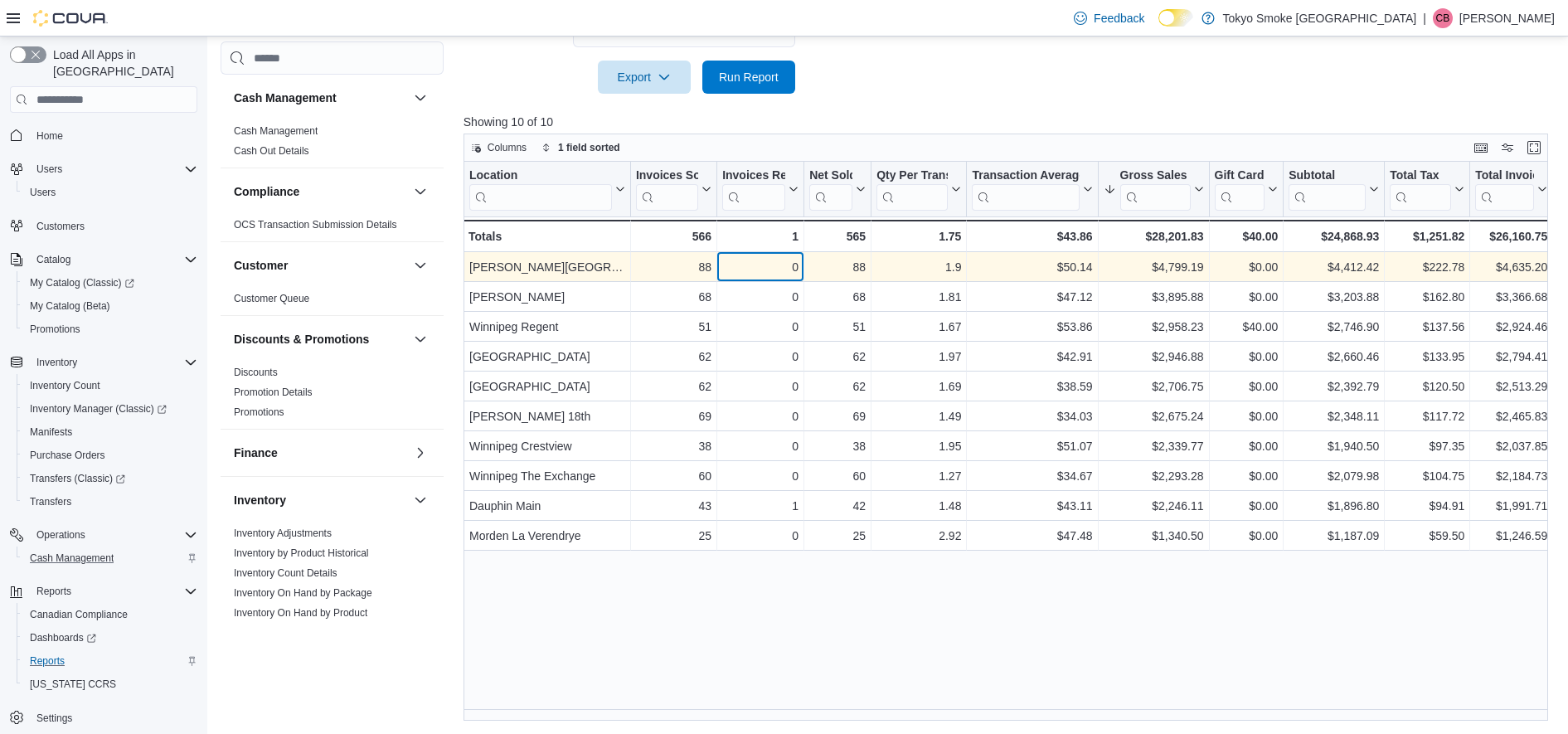
click at [798, 254] on div "0 - Invoices Ref, column 3, row 1" at bounding box center [761, 267] width 87 height 30
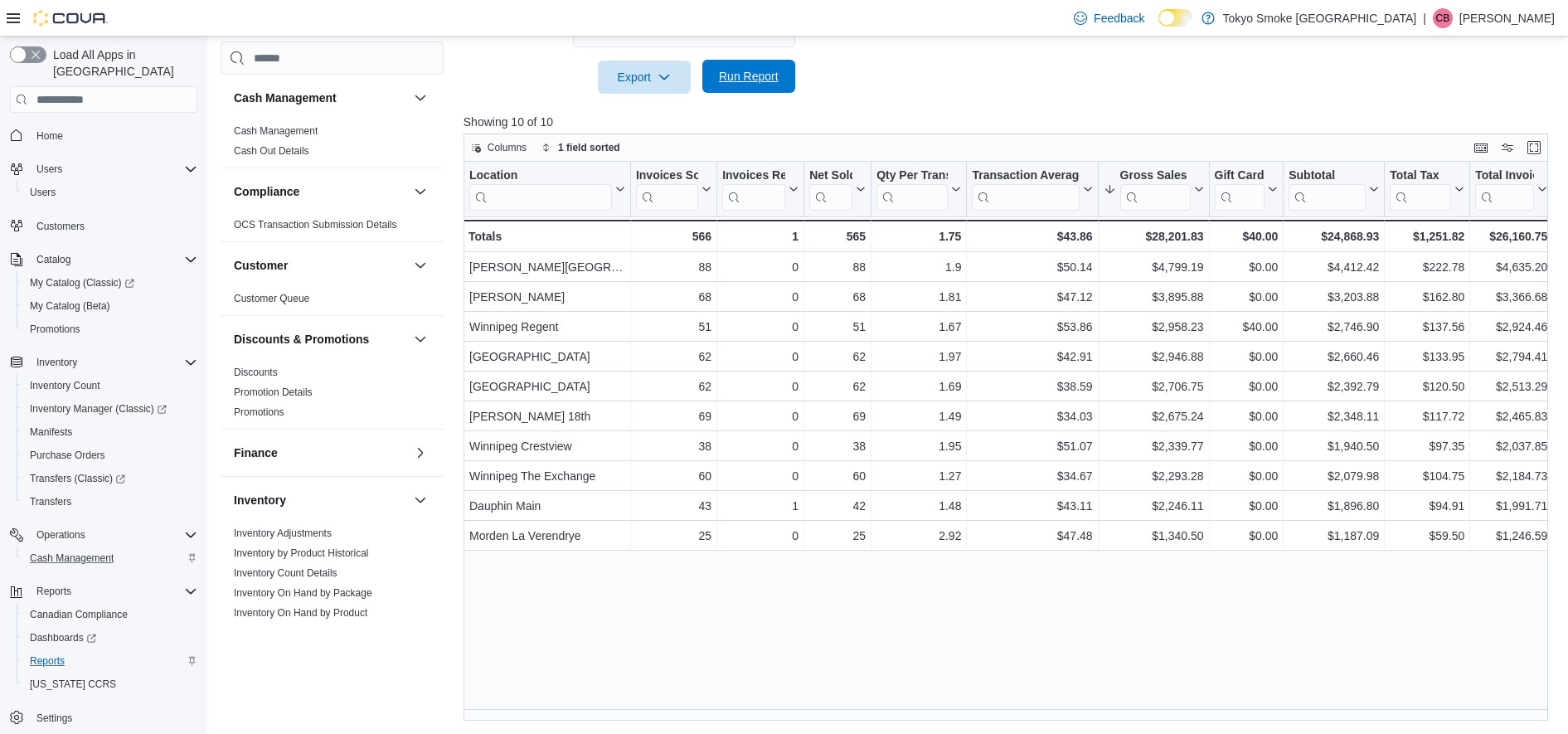
click at [744, 79] on span "Run Report" at bounding box center [748, 76] width 60 height 17
